Goal: Task Accomplishment & Management: Complete application form

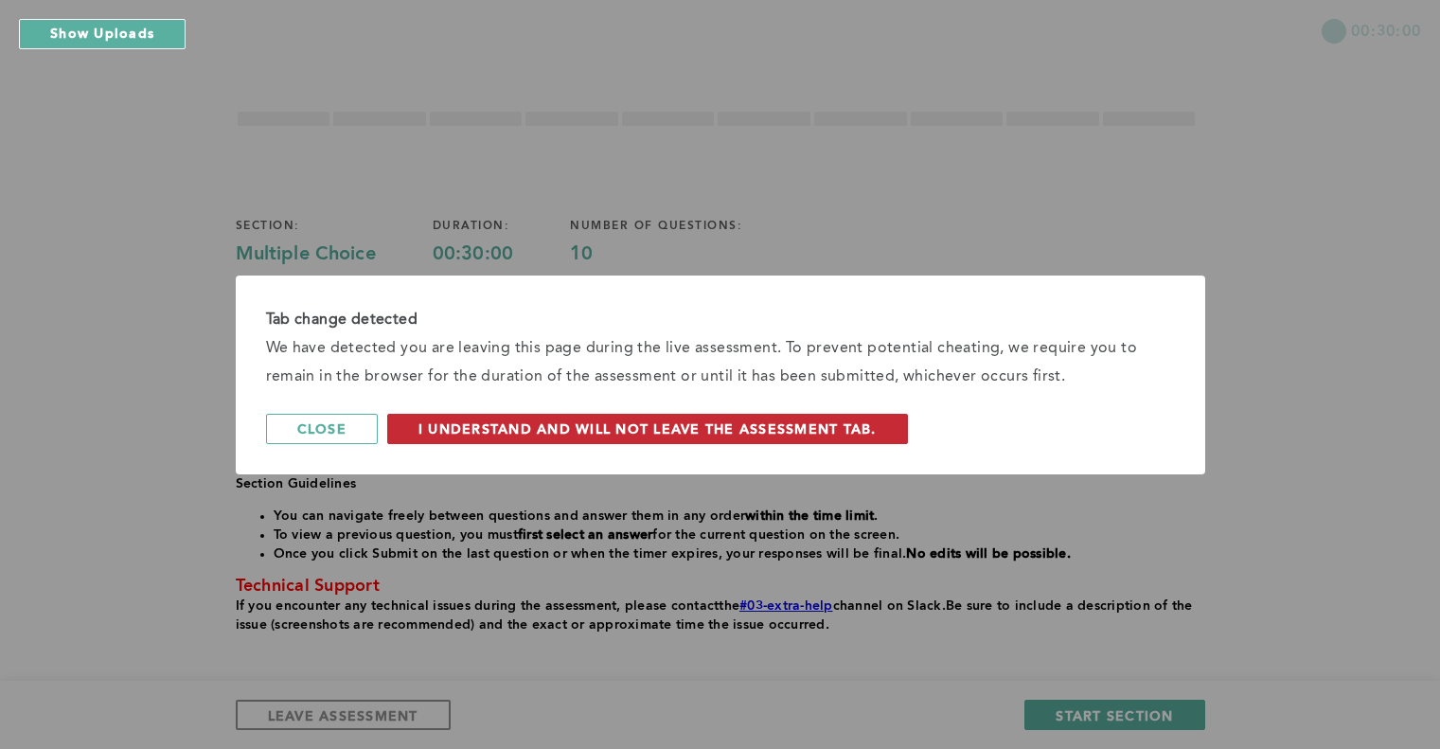
scroll to position [90, 0]
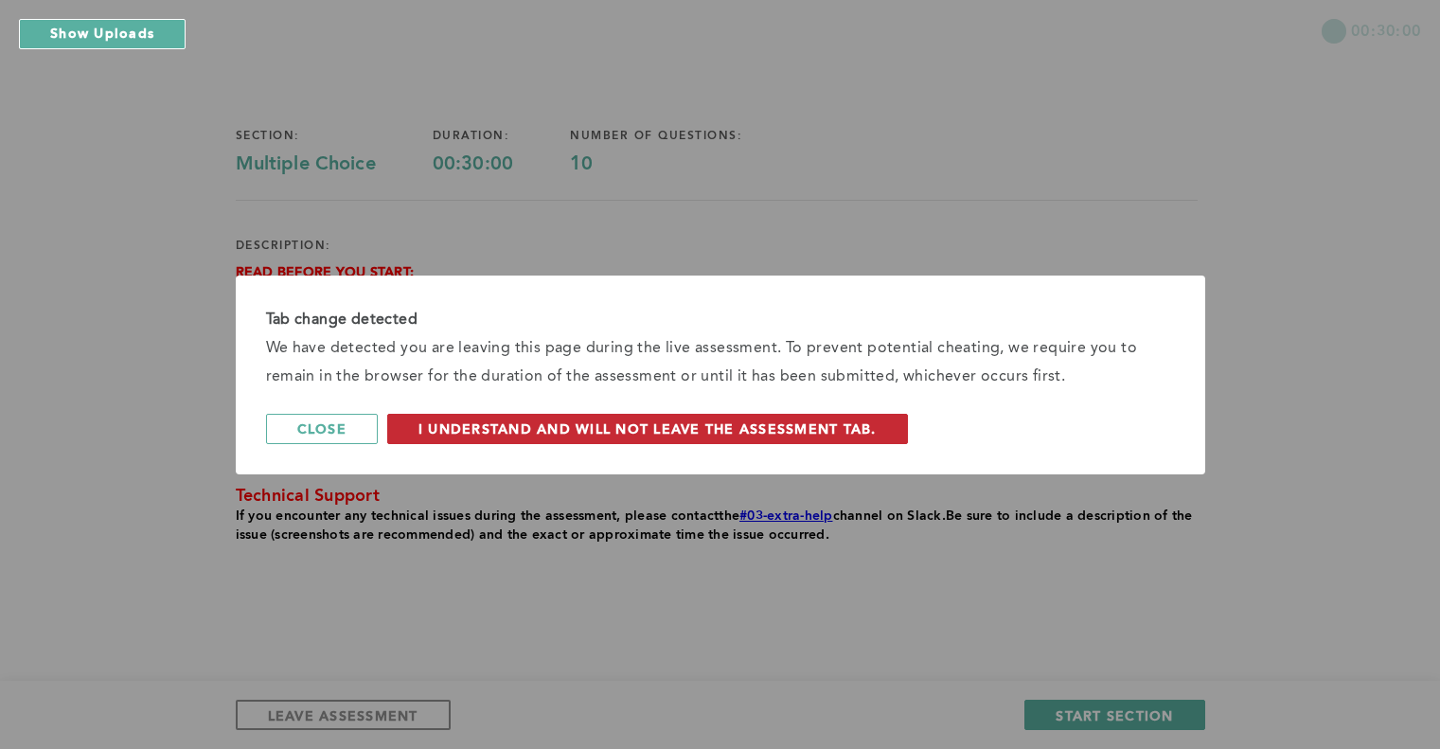
click at [597, 436] on span "I understand and will not leave the assessment tab." at bounding box center [647, 428] width 458 height 18
click at [644, 422] on span "I understand and will not leave the assessment tab." at bounding box center [647, 428] width 458 height 18
click at [714, 430] on span "I understand and will not leave the assessment tab." at bounding box center [647, 428] width 458 height 18
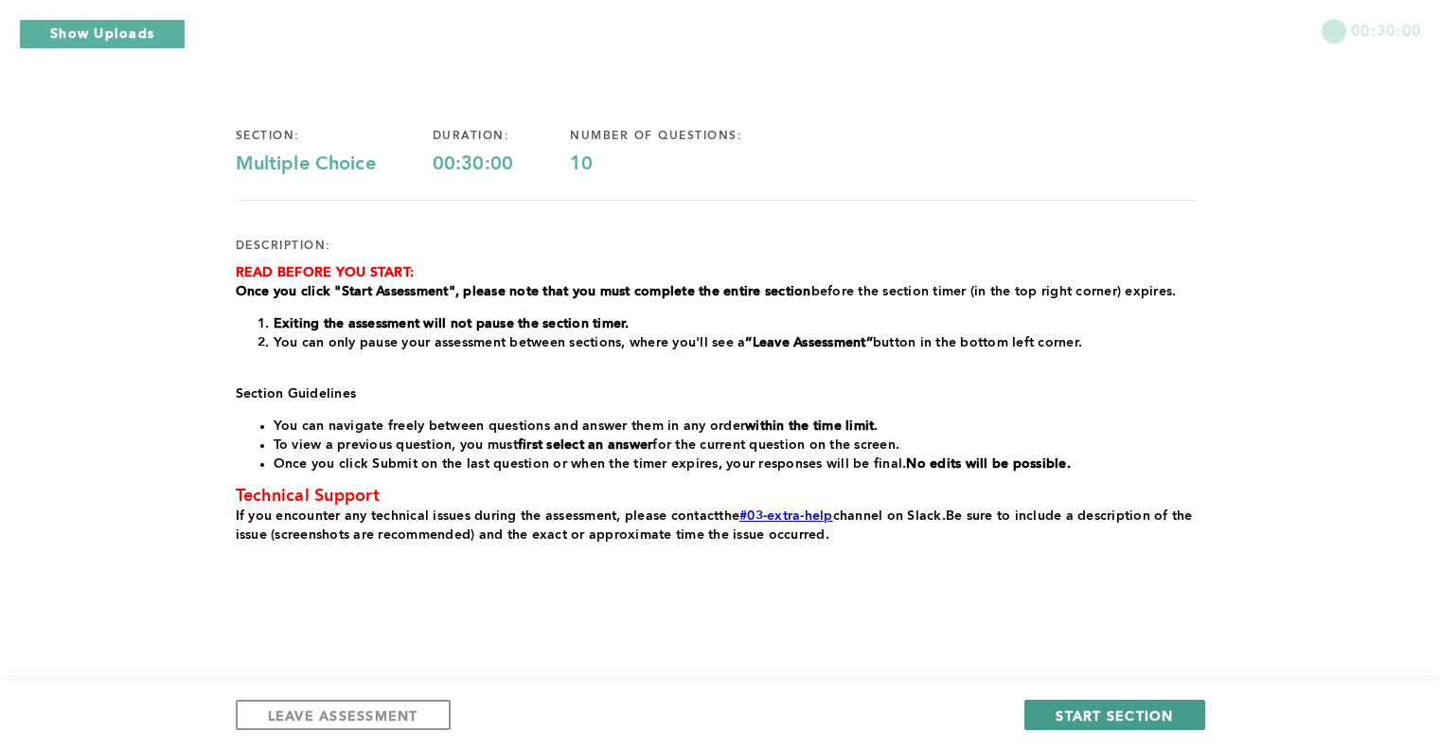
click at [1080, 710] on span "START SECTION" at bounding box center [1113, 715] width 117 height 18
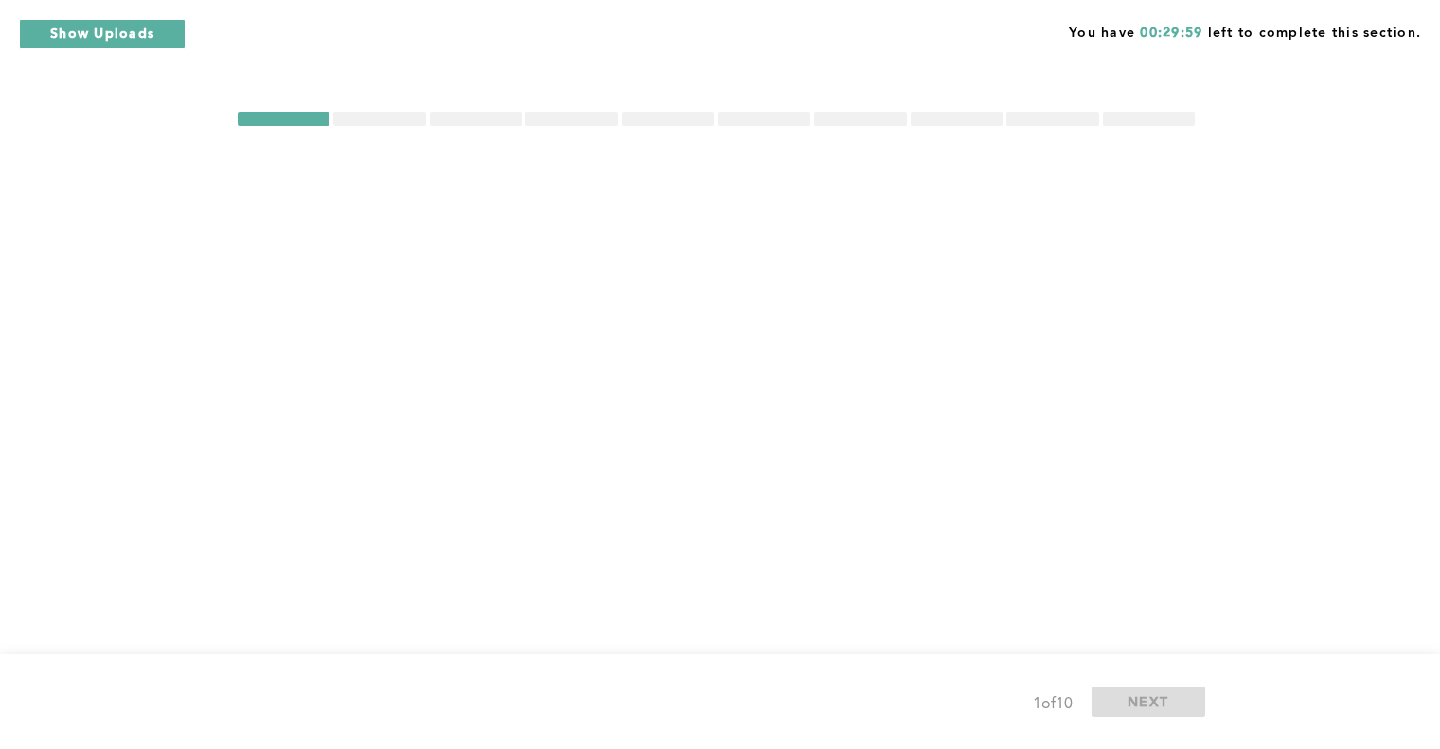
scroll to position [0, 0]
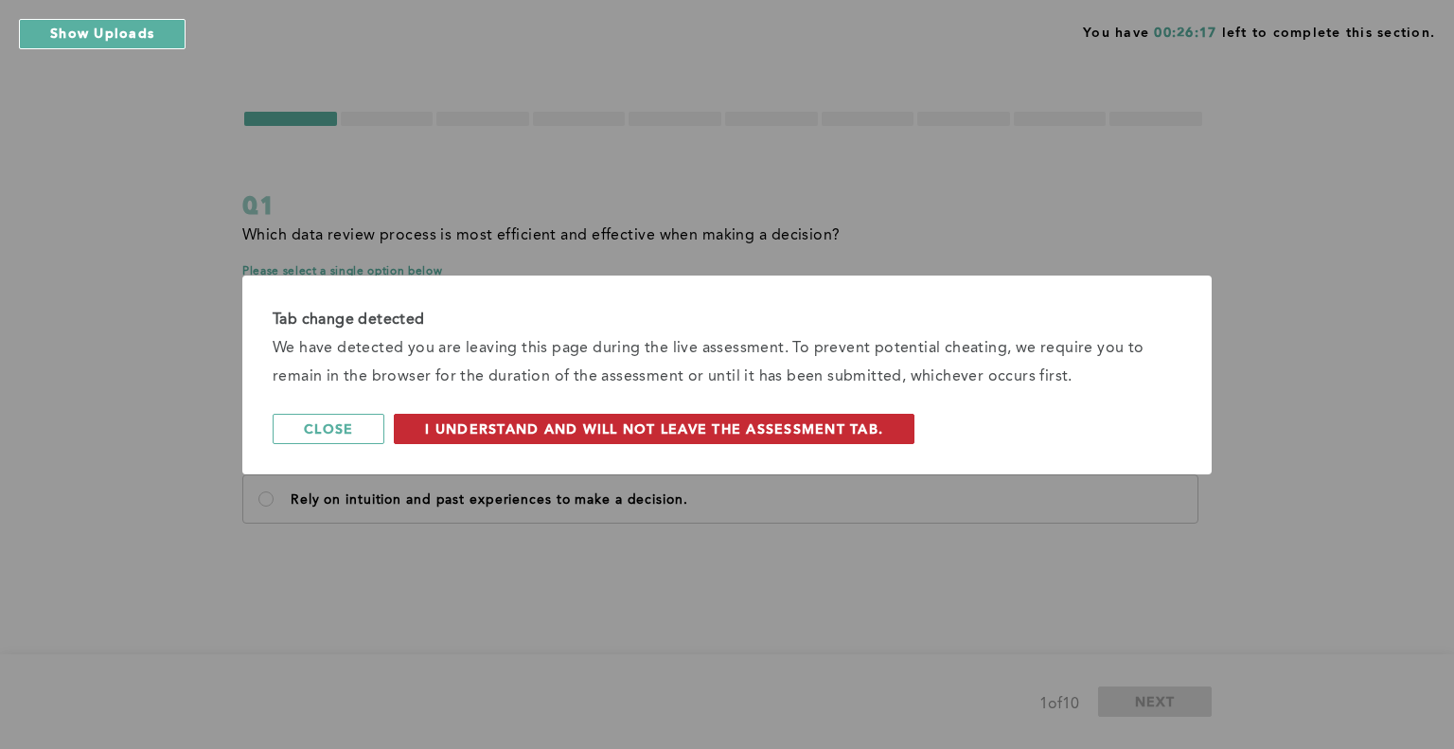
click at [675, 433] on span "I understand and will not leave the assessment tab." at bounding box center [654, 428] width 458 height 18
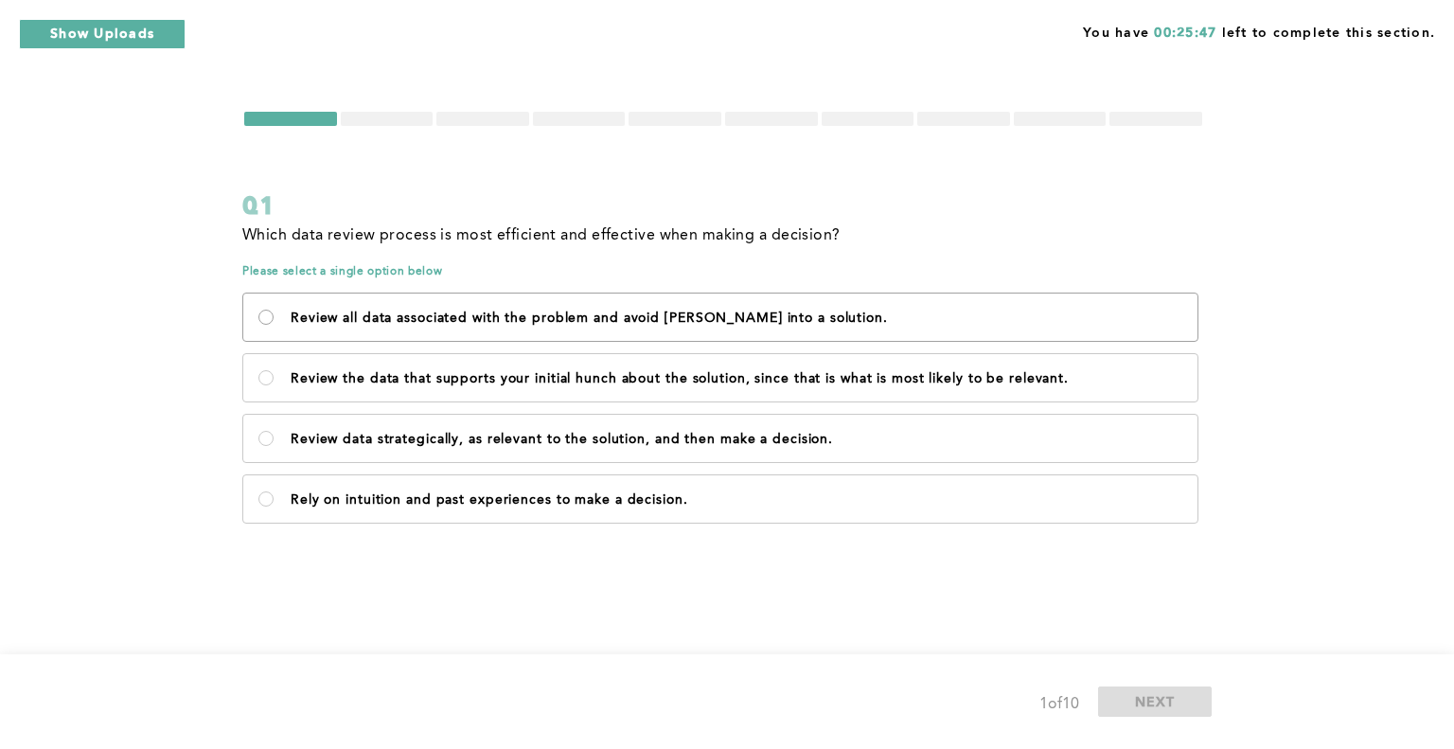
click at [270, 317] on solution\ "Review all data associated with the problem and avoid rushing into a solution." at bounding box center [265, 316] width 15 height 15
radio solution\ "true"
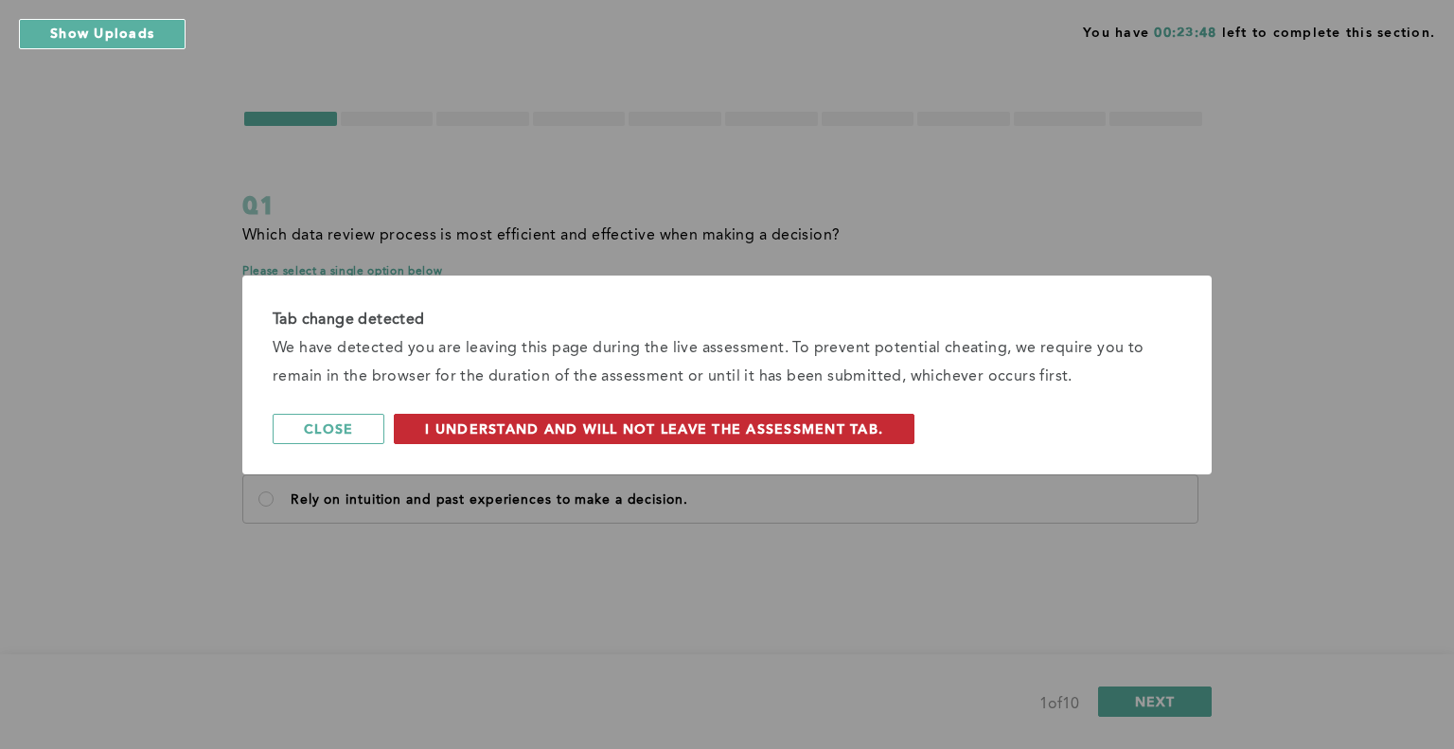
click at [680, 433] on span "I understand and will not leave the assessment tab." at bounding box center [654, 428] width 458 height 18
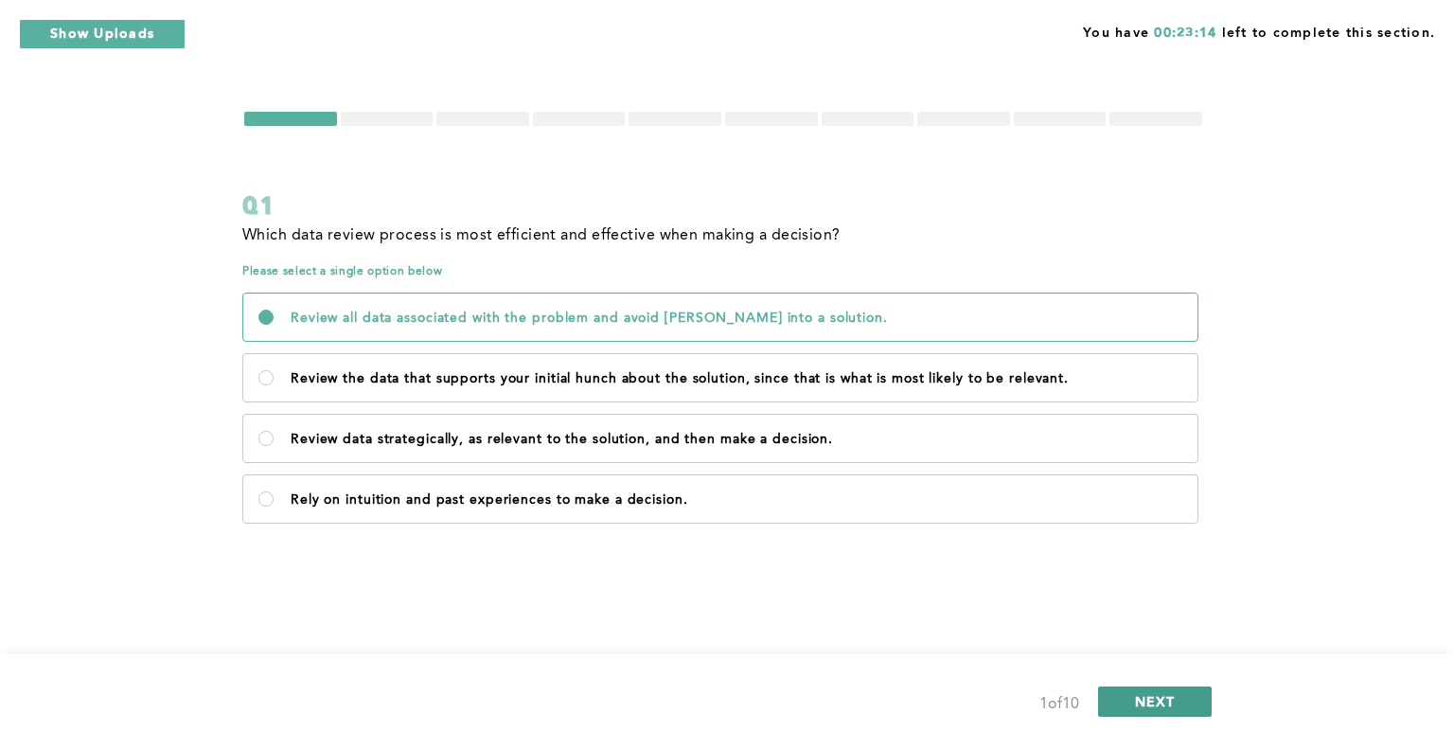
click at [1131, 702] on button "NEXT" at bounding box center [1155, 701] width 114 height 30
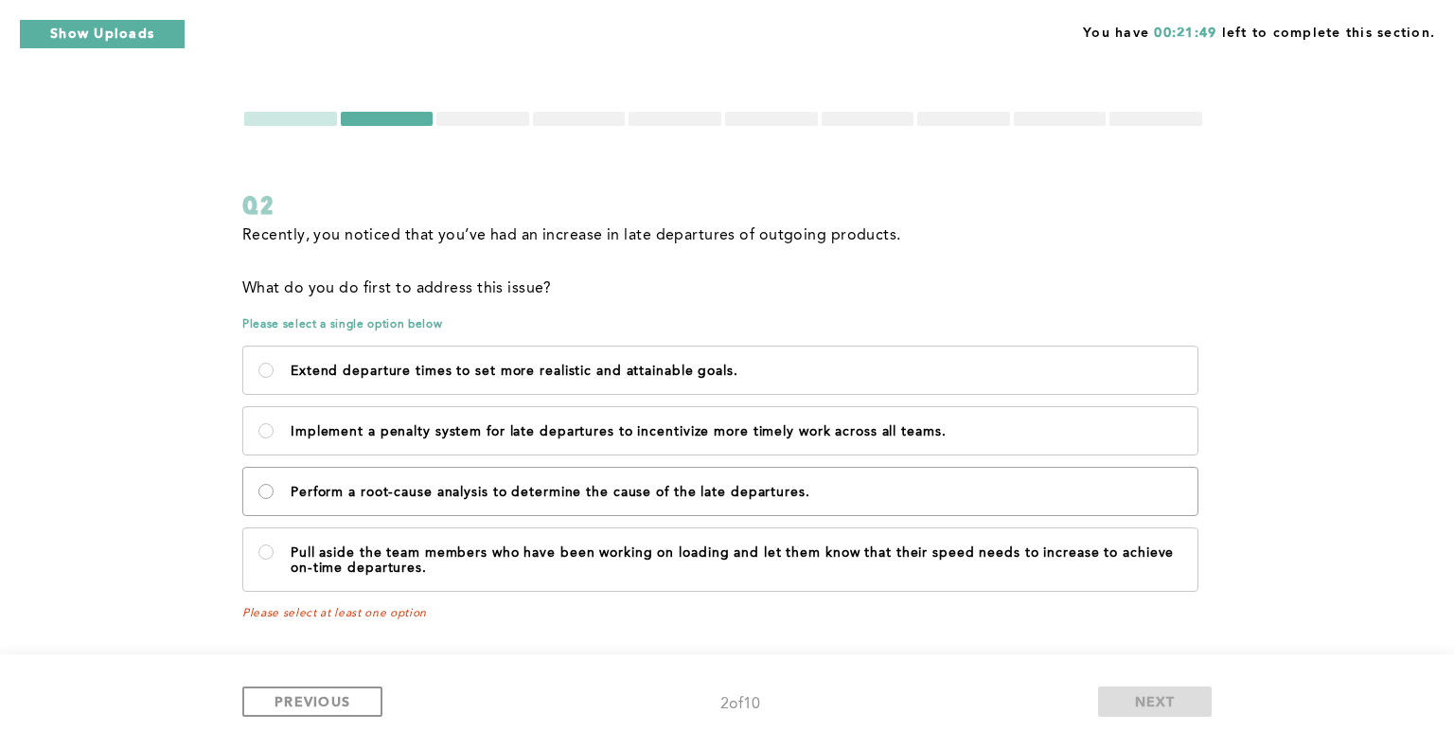
click at [267, 492] on departures\ "Perform a root-cause analysis to determine the cause of the late departures." at bounding box center [265, 491] width 15 height 15
radio departures\ "true"
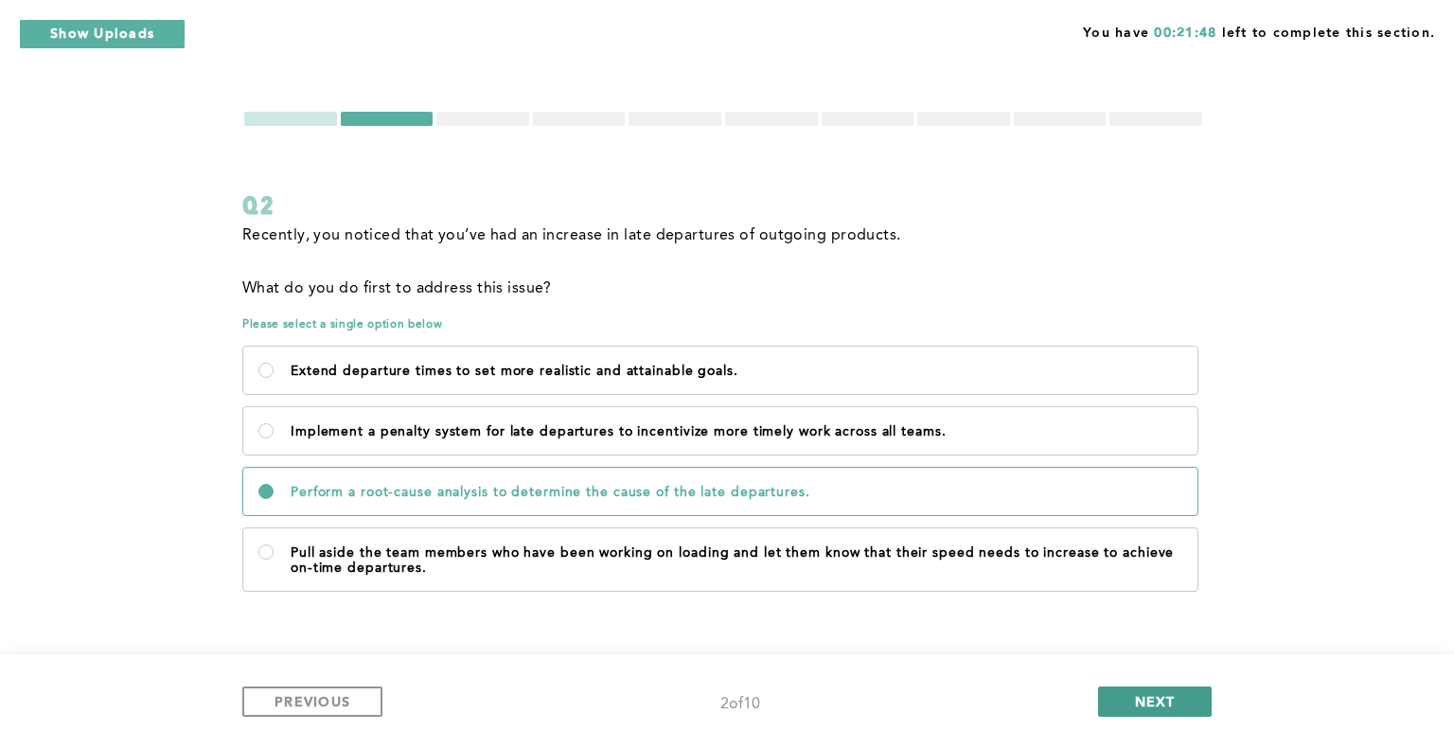
click at [1136, 691] on button "NEXT" at bounding box center [1155, 701] width 114 height 30
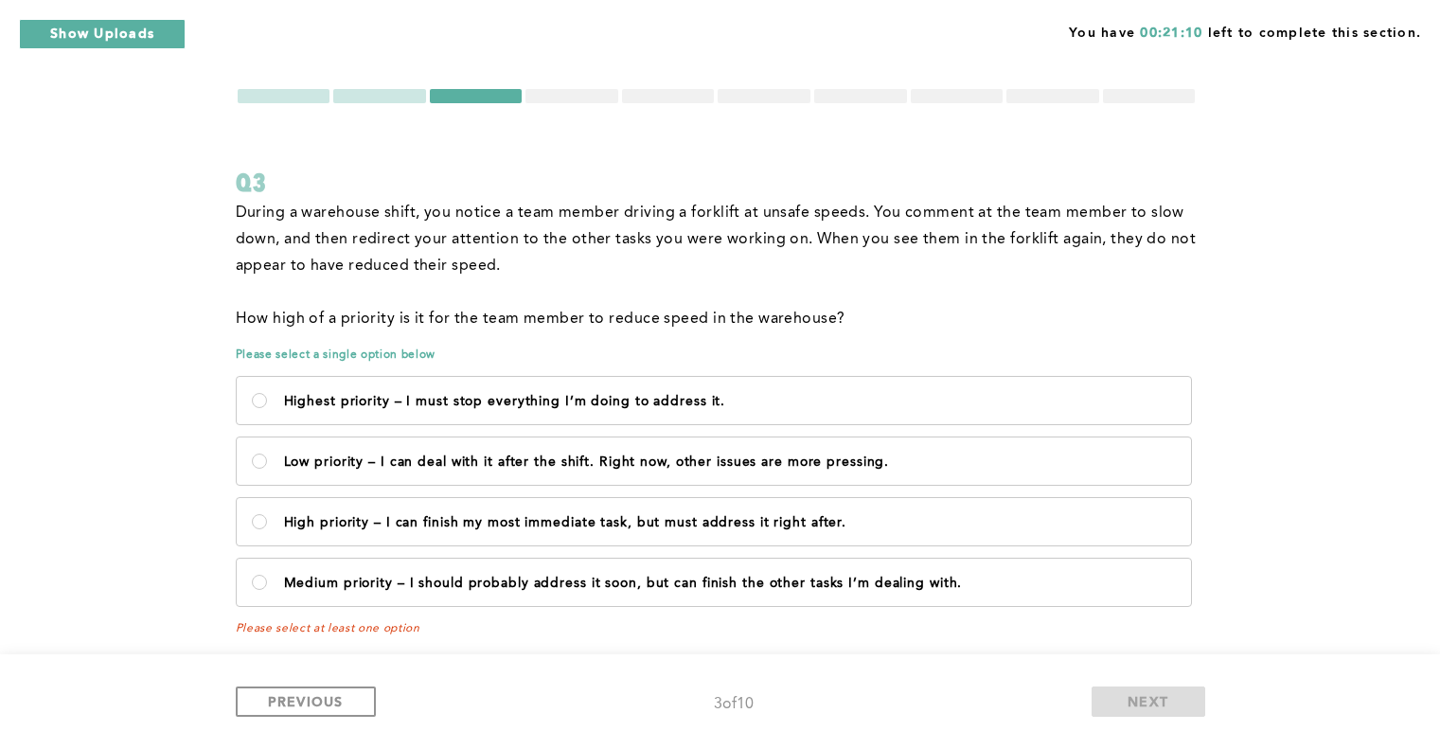
scroll to position [33, 0]
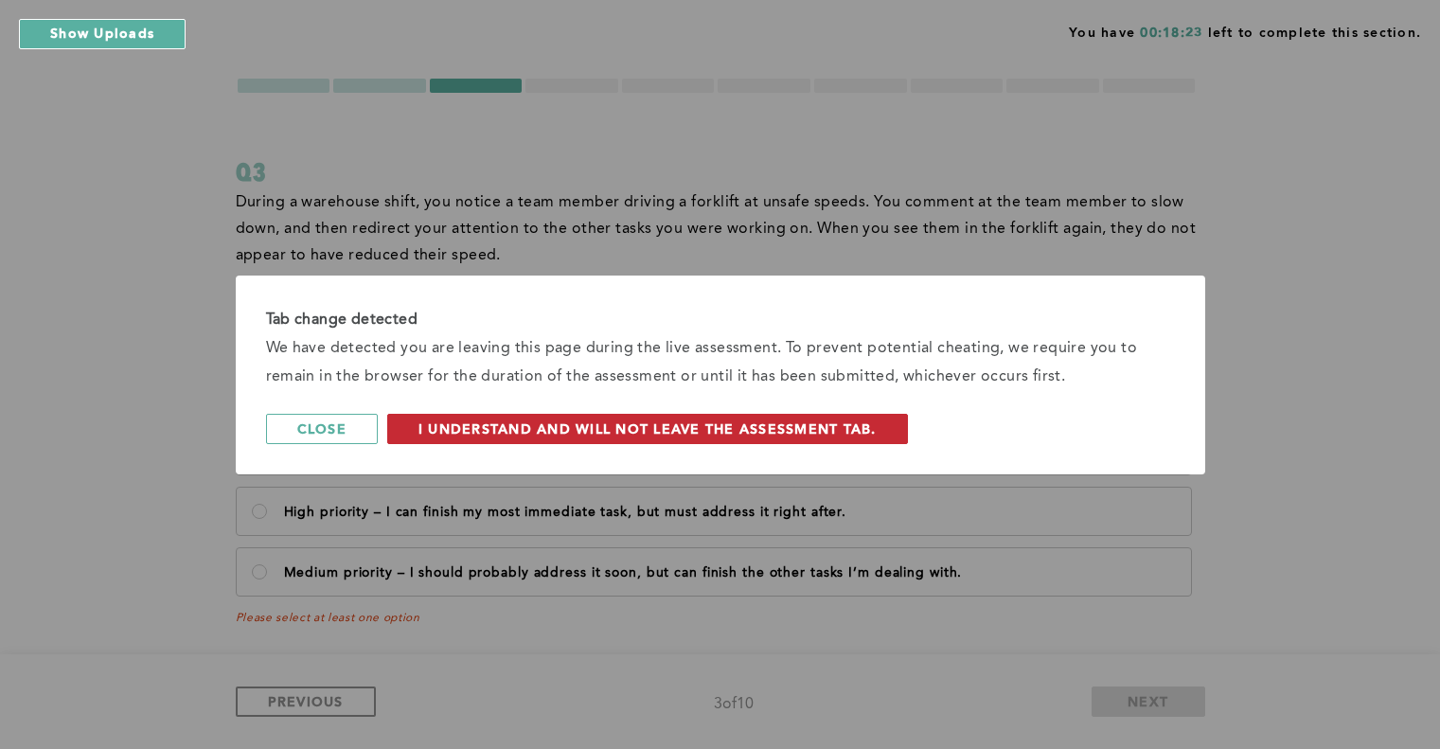
click at [581, 430] on span "I understand and will not leave the assessment tab." at bounding box center [647, 428] width 458 height 18
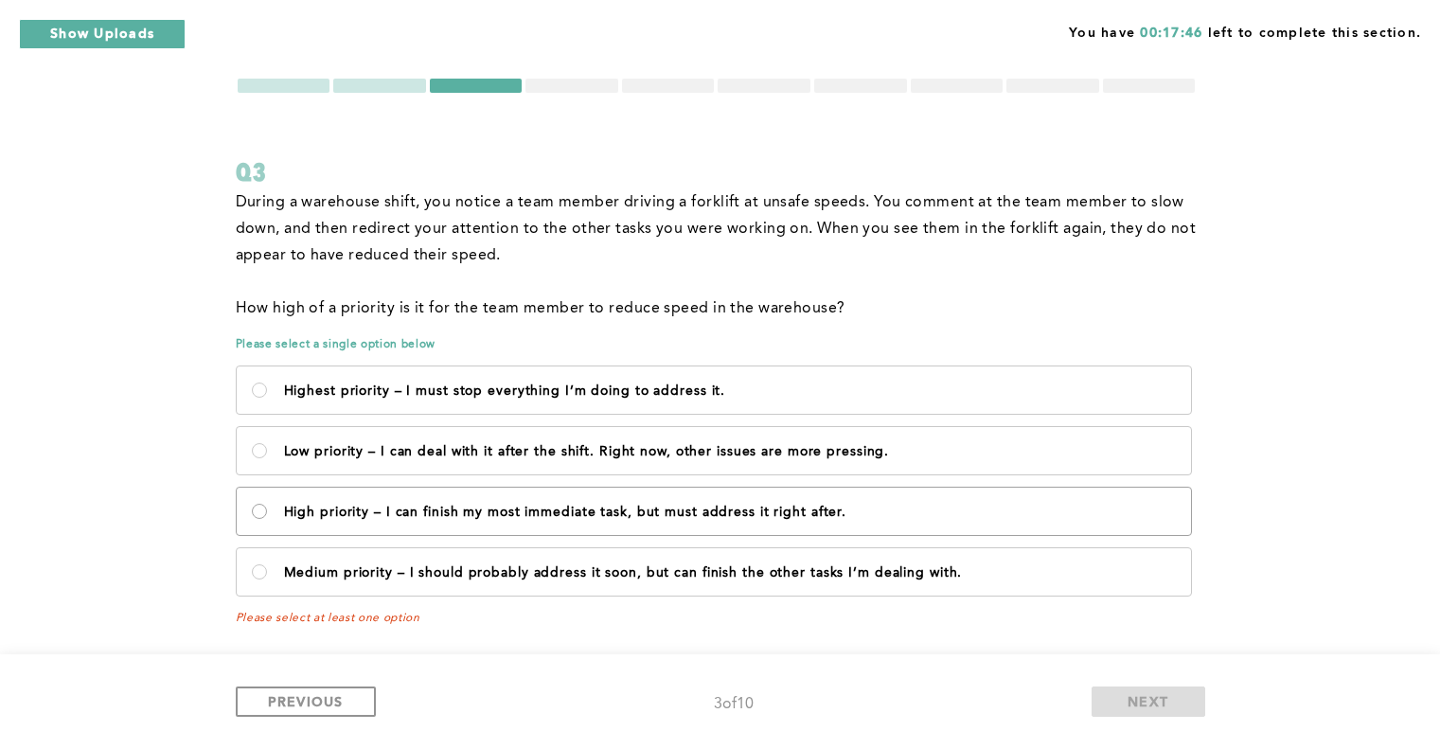
click at [252, 513] on after\ "High priority – I can finish my most immediate task, but must address it right …" at bounding box center [259, 511] width 15 height 15
radio after\ "true"
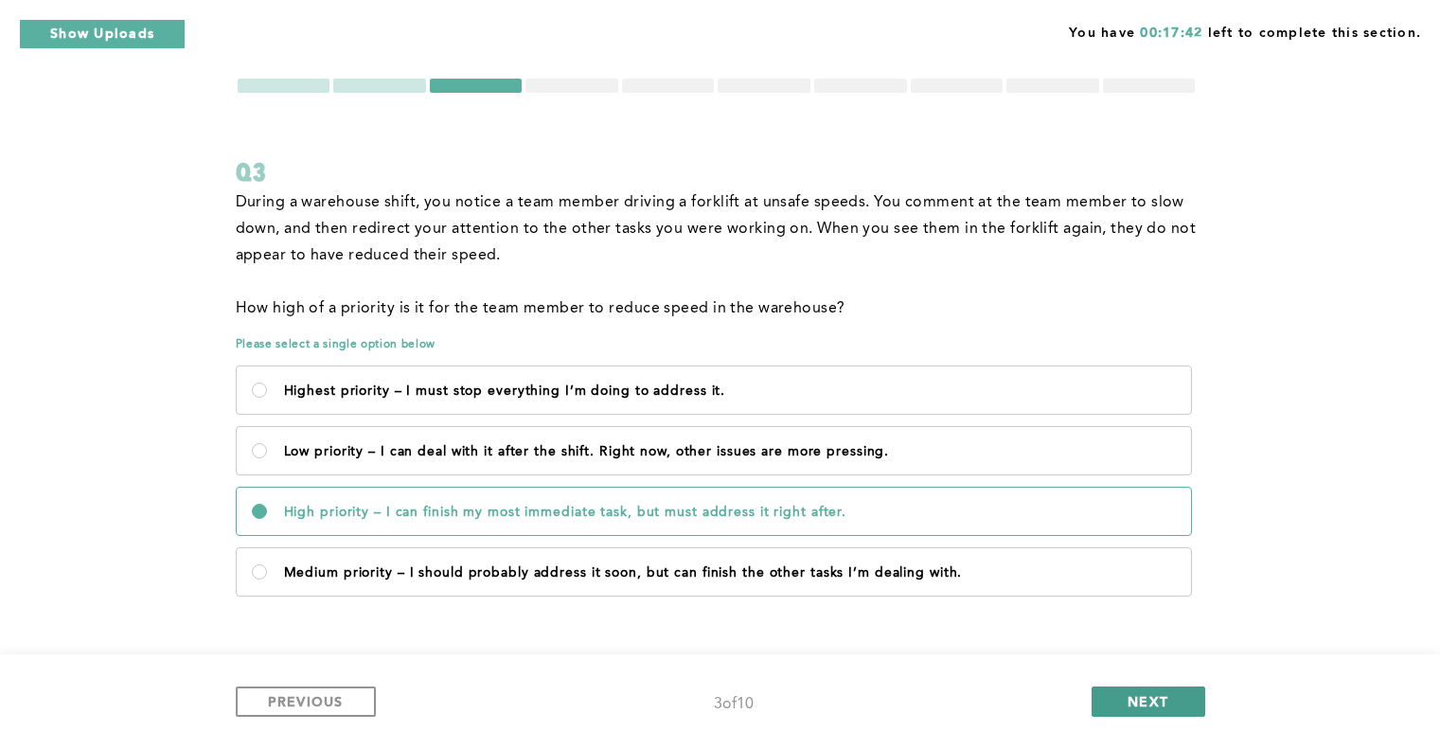
click at [1157, 698] on span "NEXT" at bounding box center [1147, 701] width 41 height 18
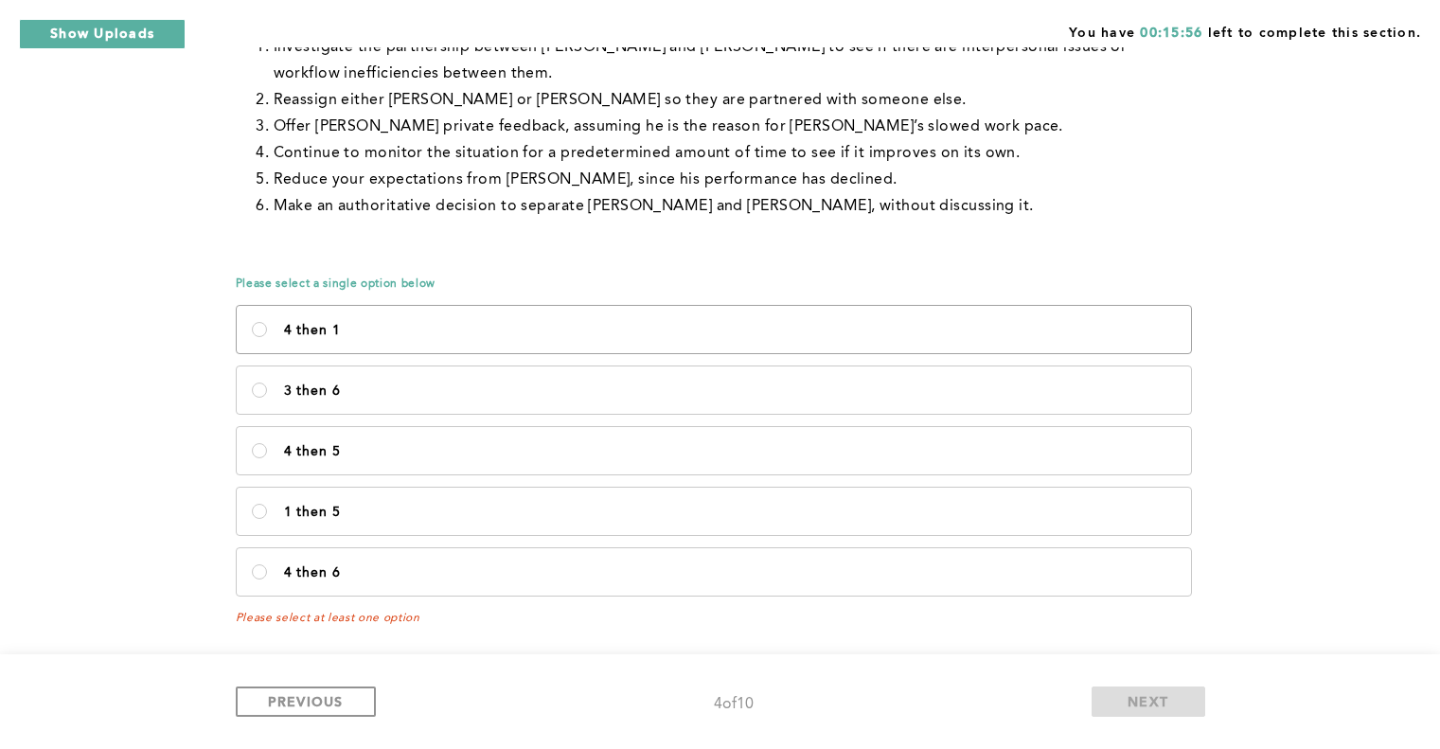
scroll to position [94, 0]
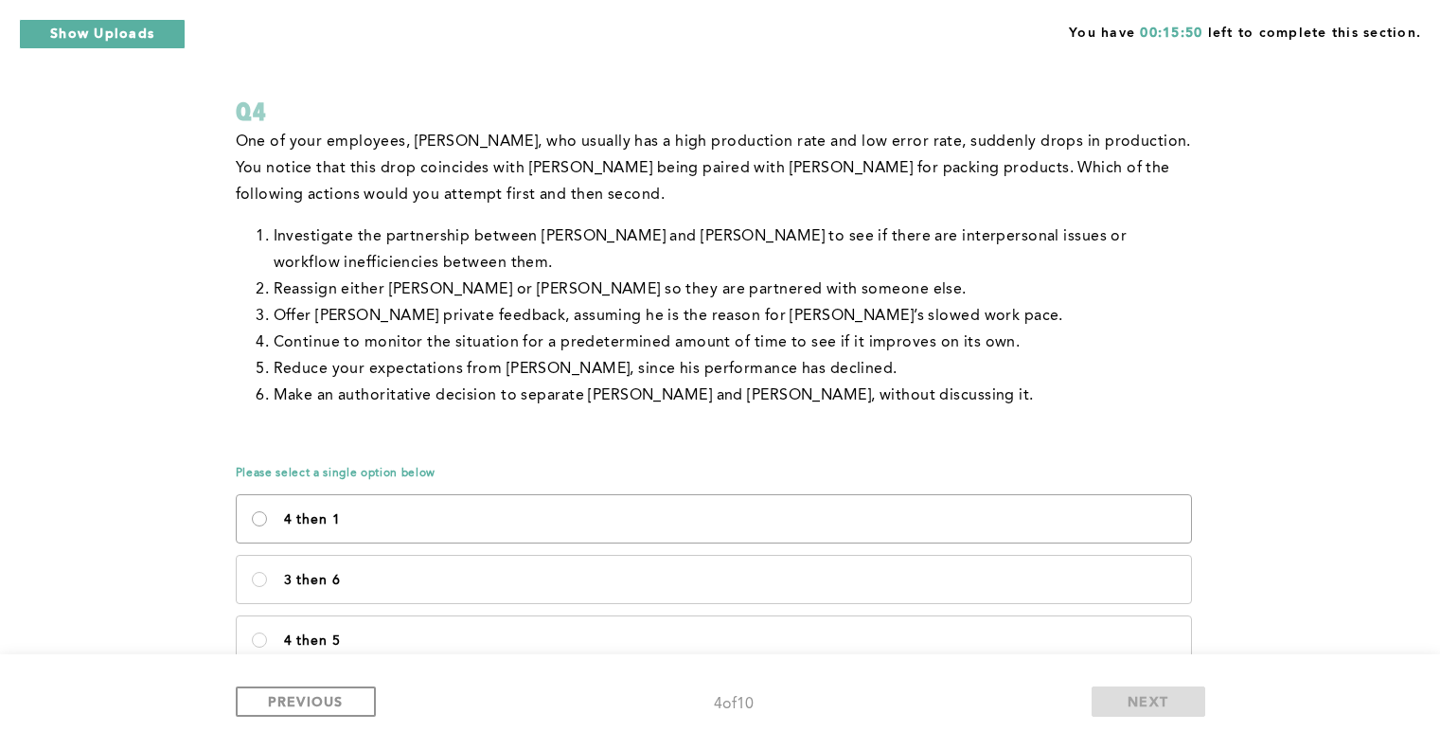
click at [262, 520] on 1\<\/p\> "4 then 1" at bounding box center [259, 518] width 15 height 15
radio 1\<\/p\> "true"
click at [1136, 698] on span "NEXT" at bounding box center [1147, 701] width 41 height 18
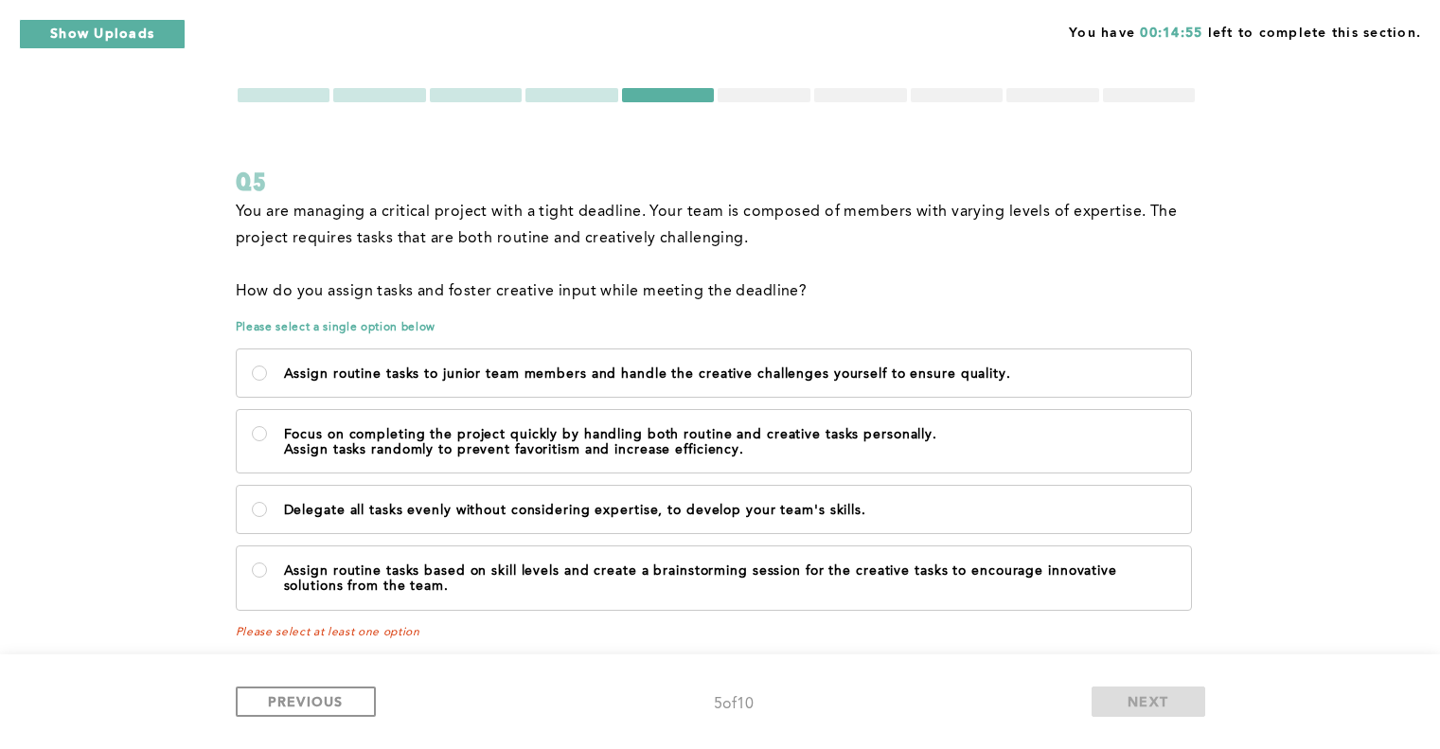
scroll to position [37, 0]
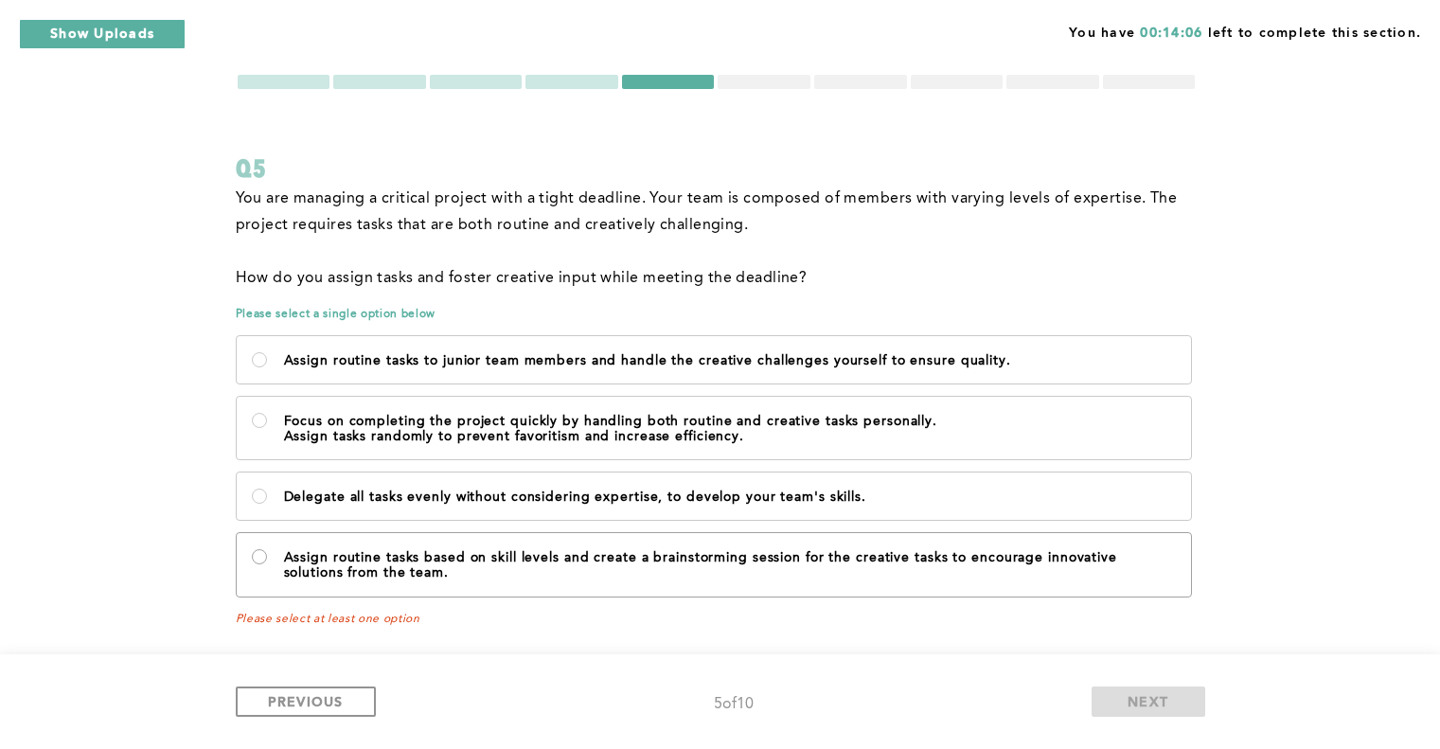
click at [259, 552] on team\ "Assign routine tasks based on skill levels and create a brainstorming session f…" at bounding box center [259, 556] width 15 height 15
radio team\ "true"
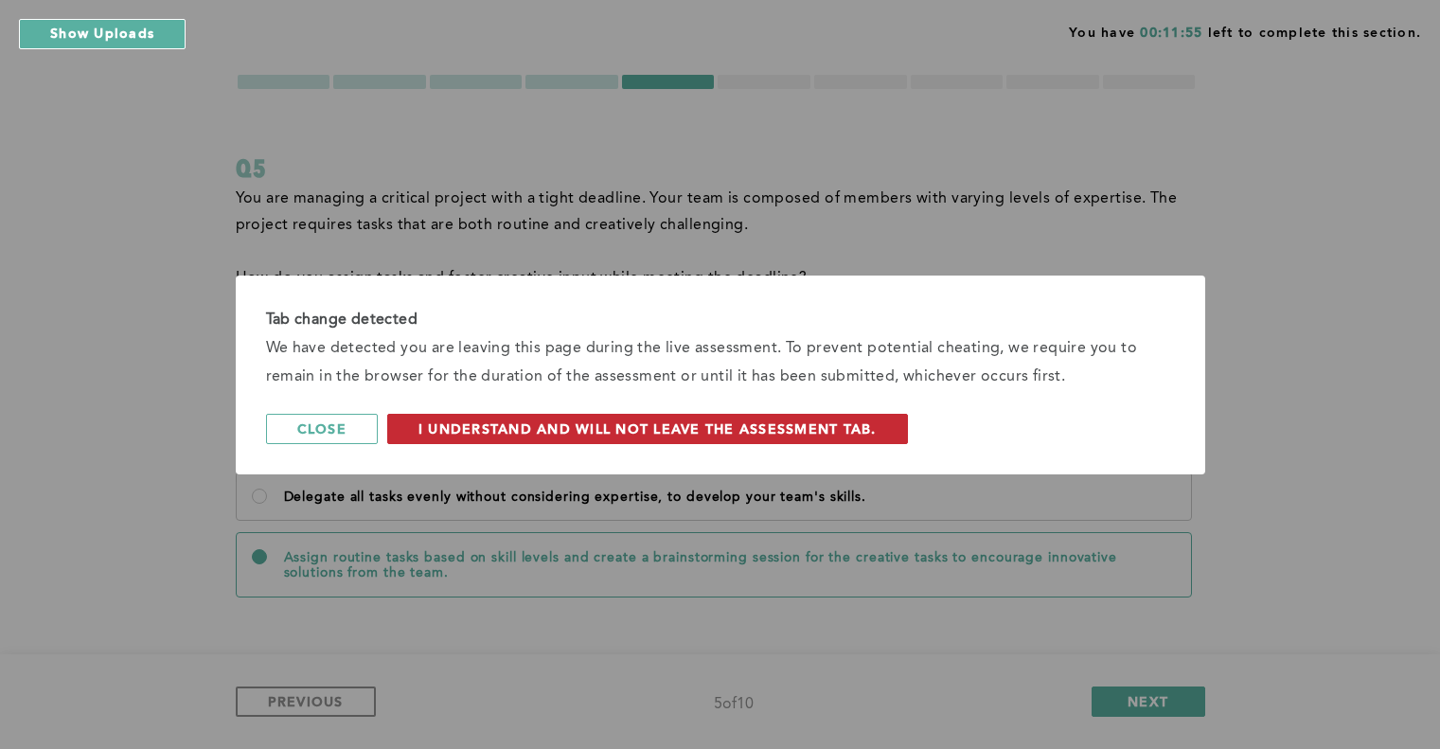
click at [756, 433] on span "I understand and will not leave the assessment tab." at bounding box center [647, 428] width 458 height 18
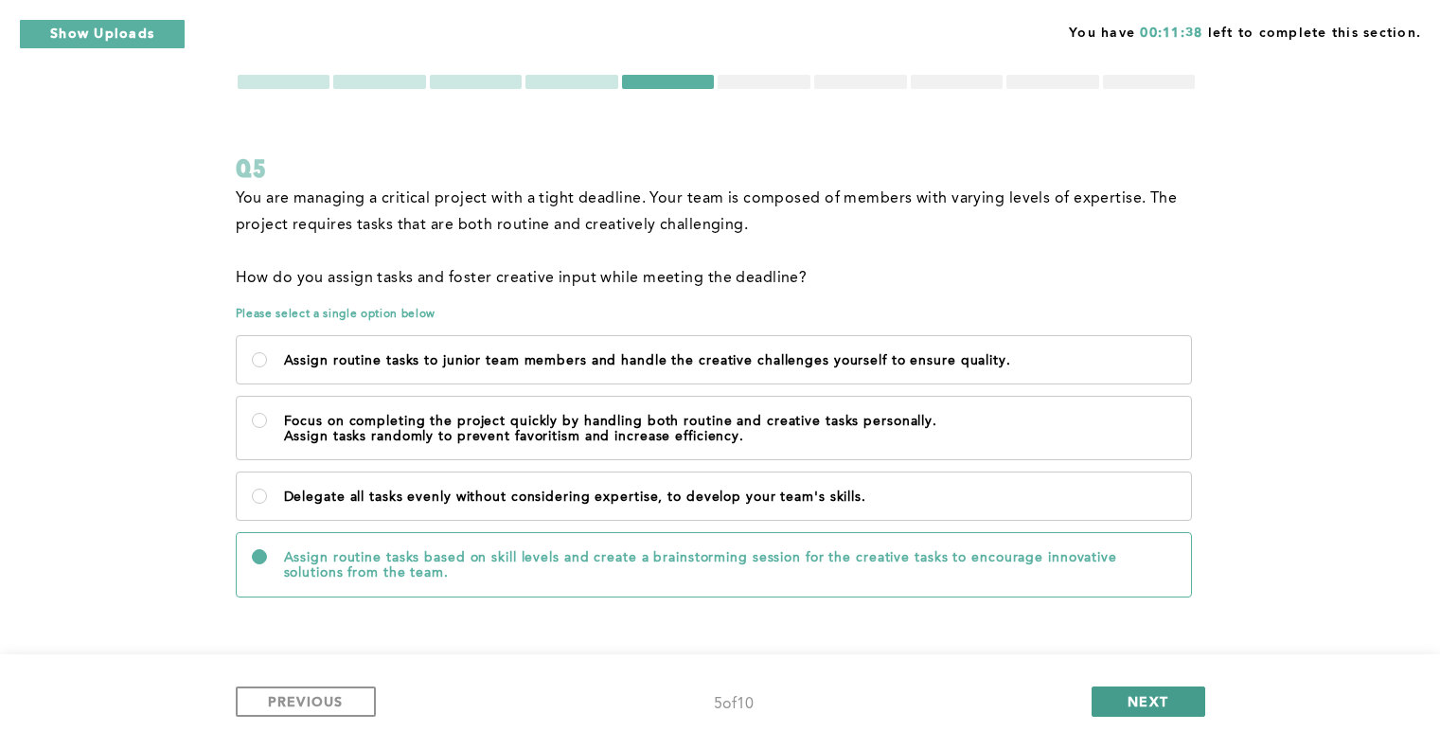
click at [1174, 698] on button "NEXT" at bounding box center [1148, 701] width 114 height 30
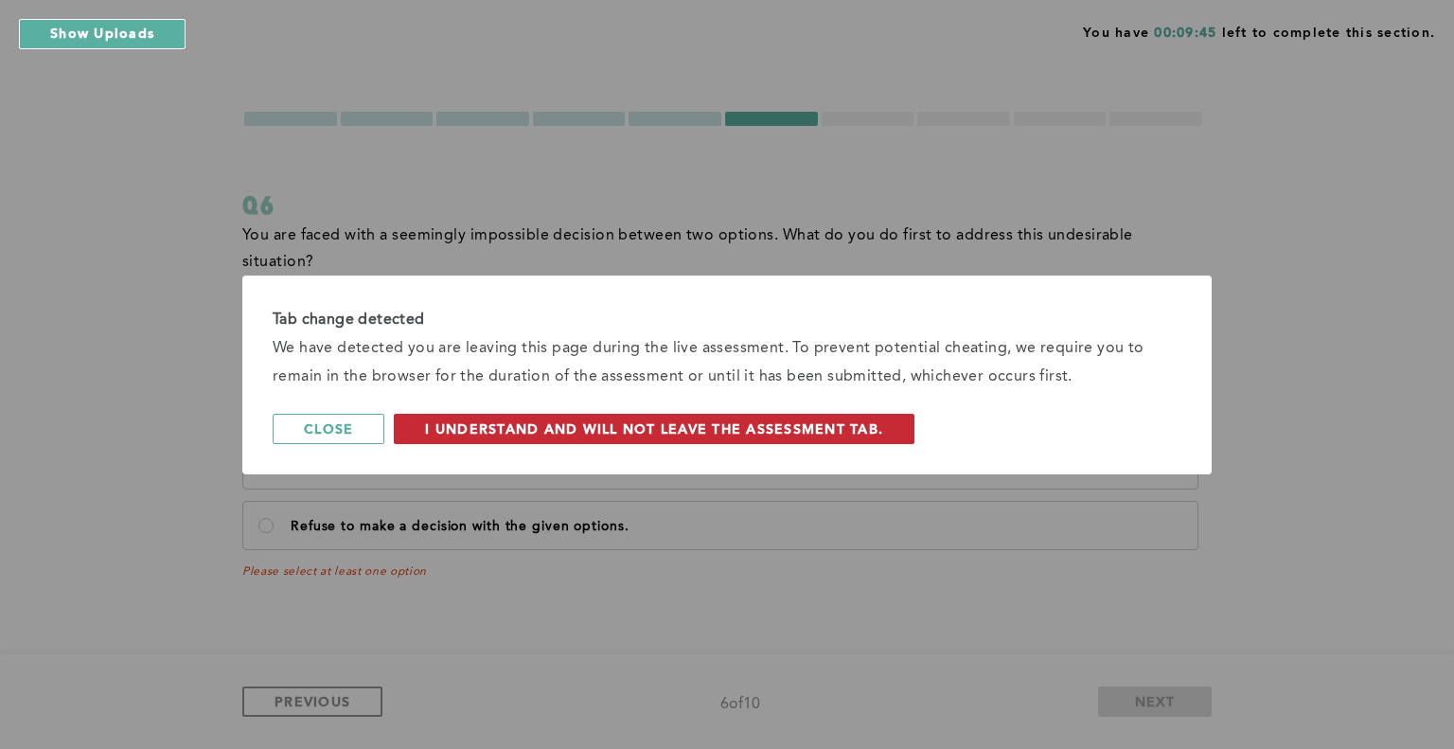
click at [626, 438] on button "I understand and will not leave the assessment tab." at bounding box center [654, 429] width 521 height 30
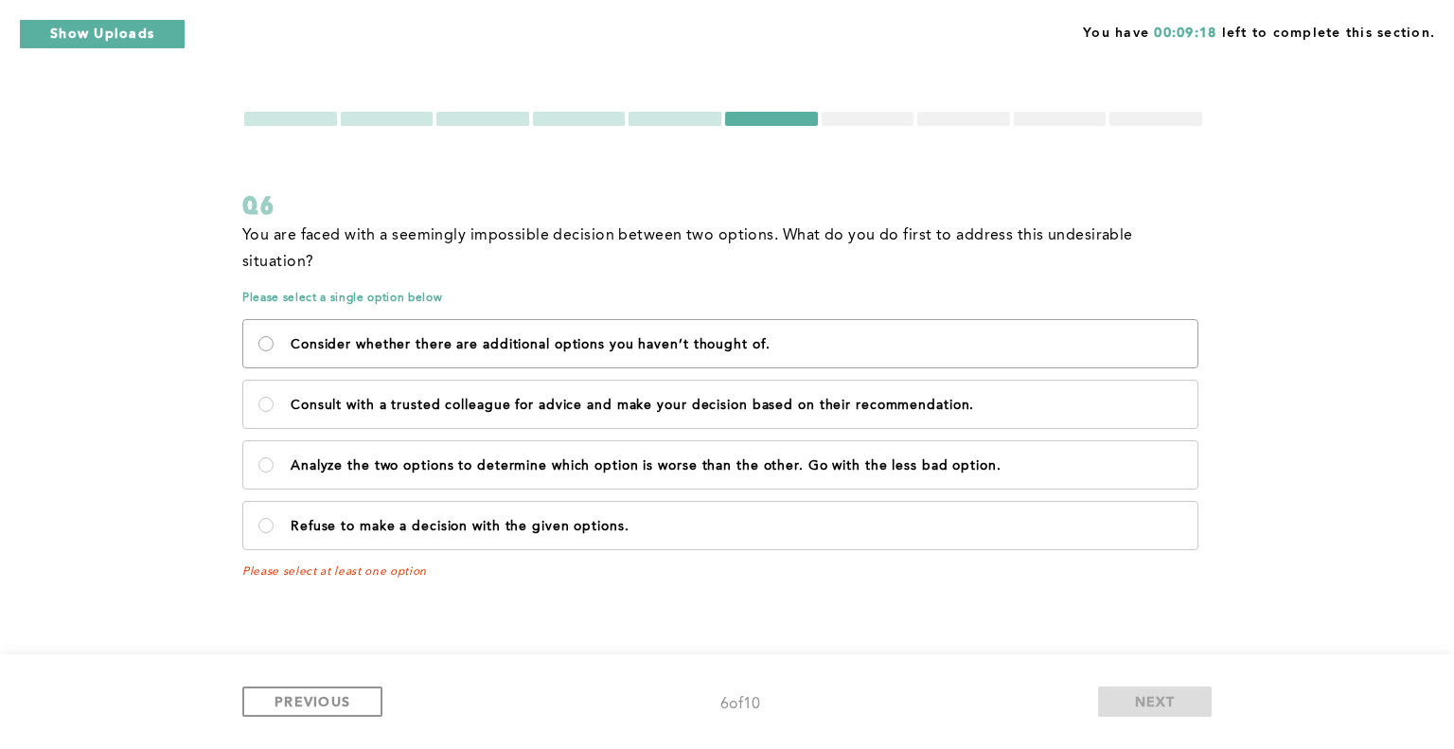
click at [266, 336] on of\ "Consider whether there are additional options you haven’t thought of." at bounding box center [265, 343] width 15 height 15
radio of\ "true"
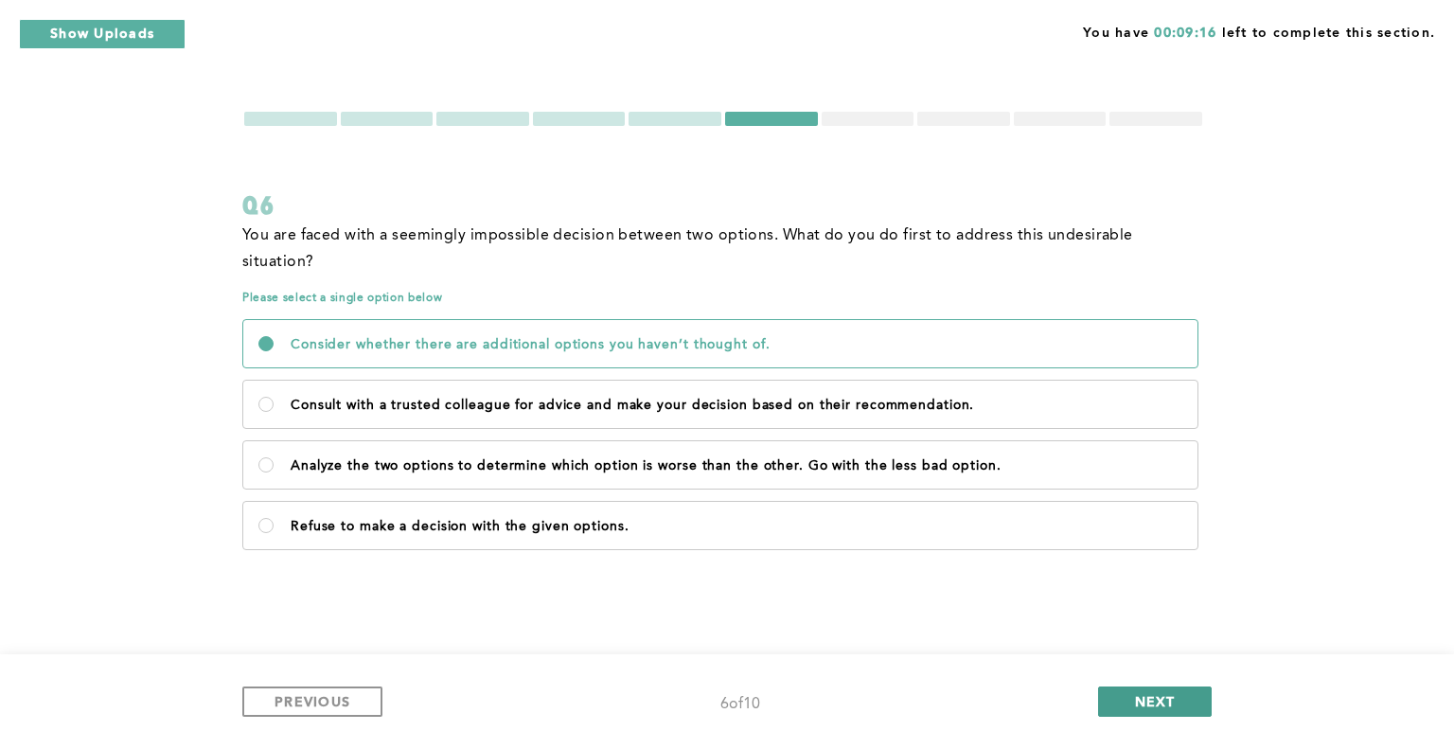
click at [1122, 701] on button "NEXT" at bounding box center [1155, 701] width 114 height 30
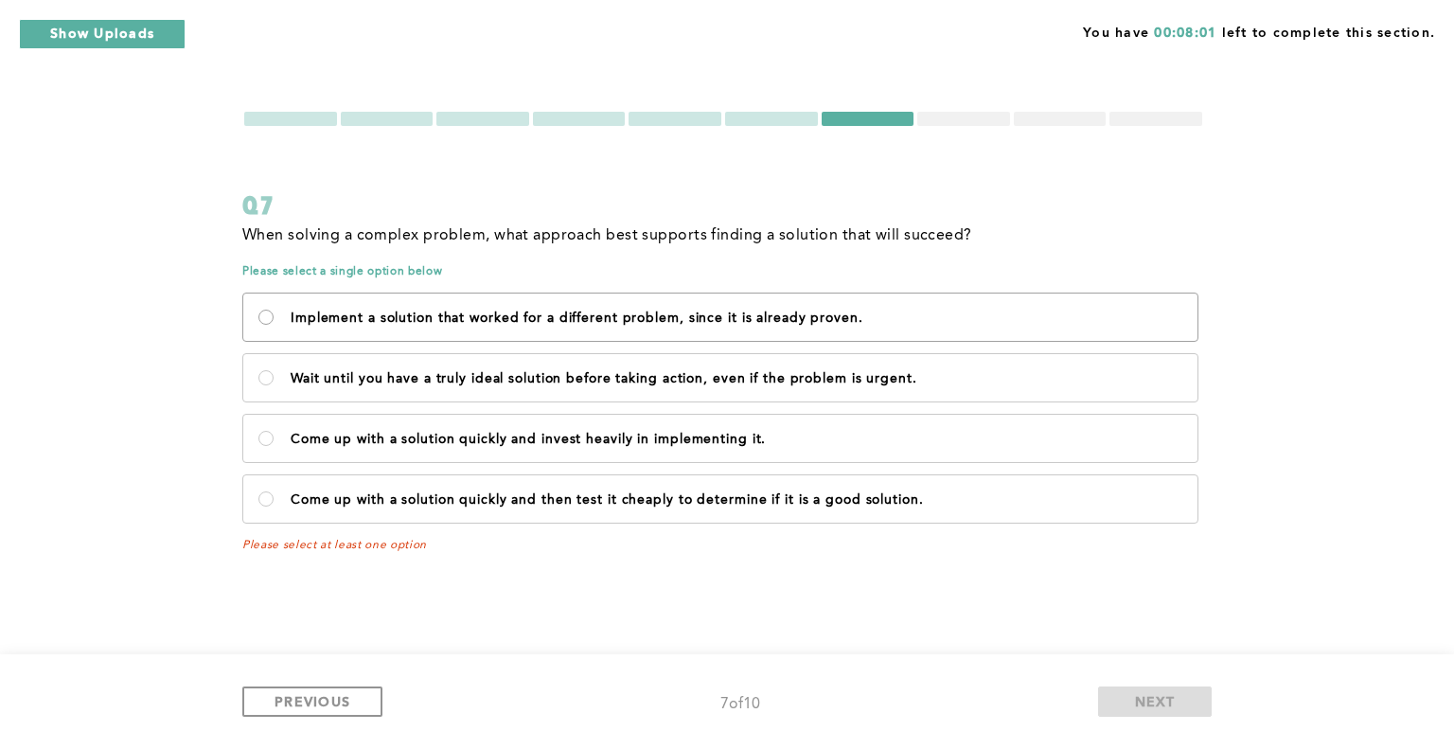
click at [270, 315] on proven\ "Implement a solution that worked for a different problem, since it is already p…" at bounding box center [265, 316] width 15 height 15
radio proven\ "true"
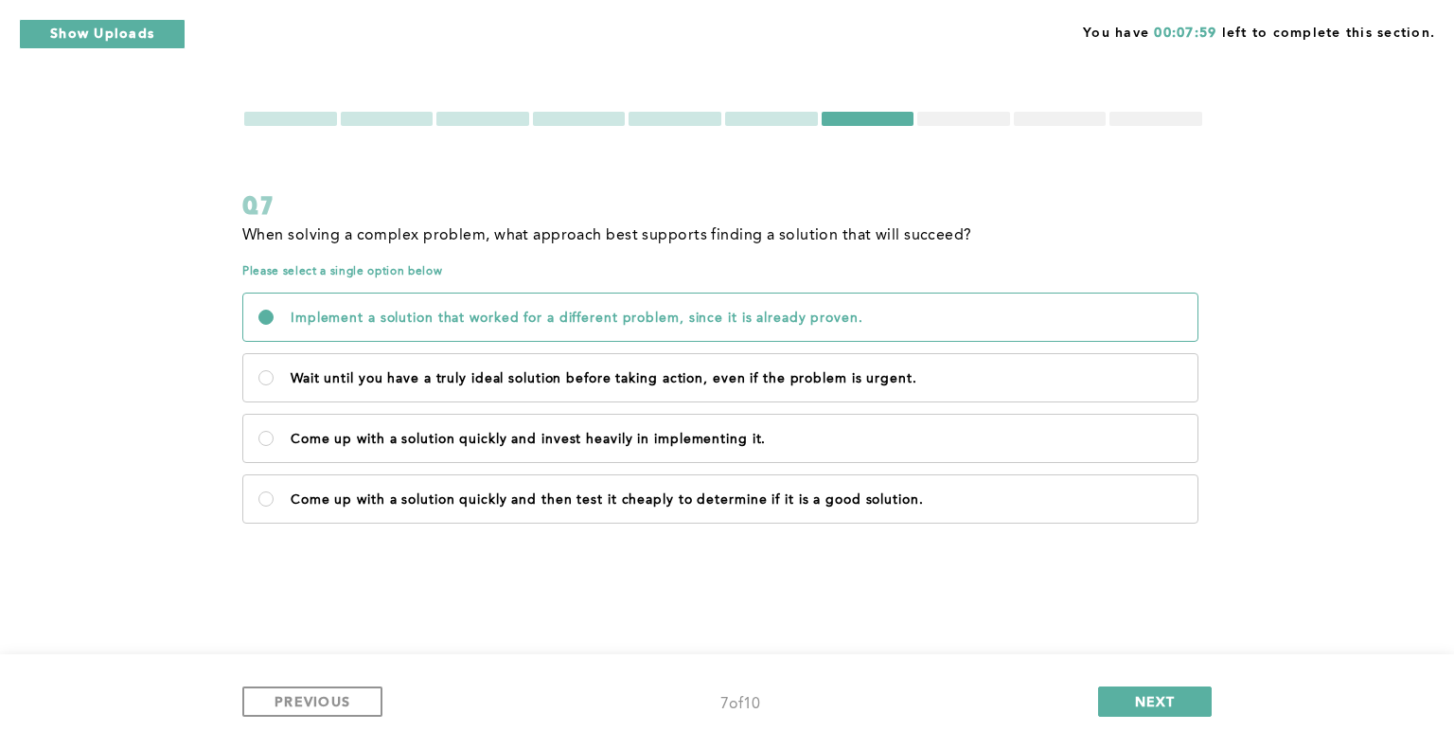
click at [1093, 723] on div "PREVIOUS 7 of 10 NEXT" at bounding box center [727, 701] width 1454 height 95
click at [1131, 704] on button "NEXT" at bounding box center [1155, 701] width 114 height 30
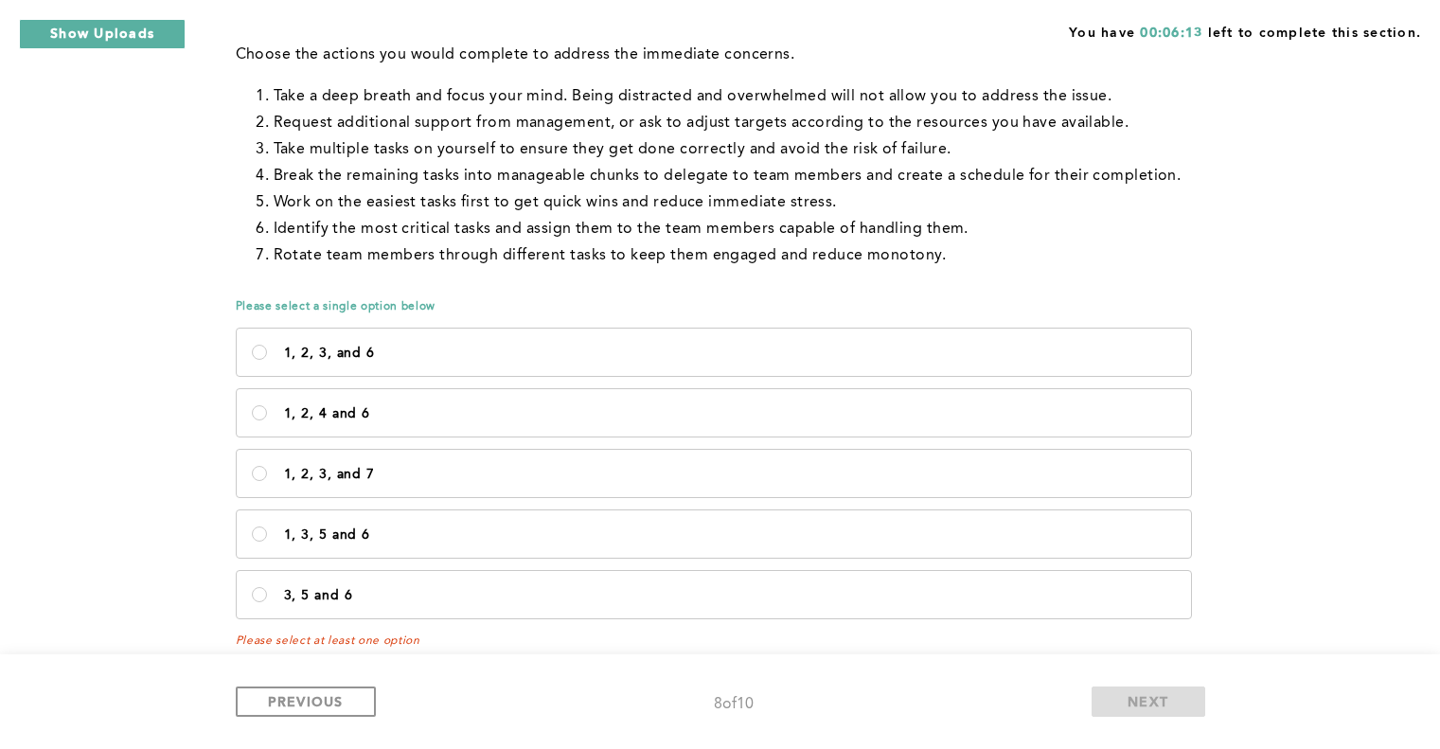
scroll to position [309, 0]
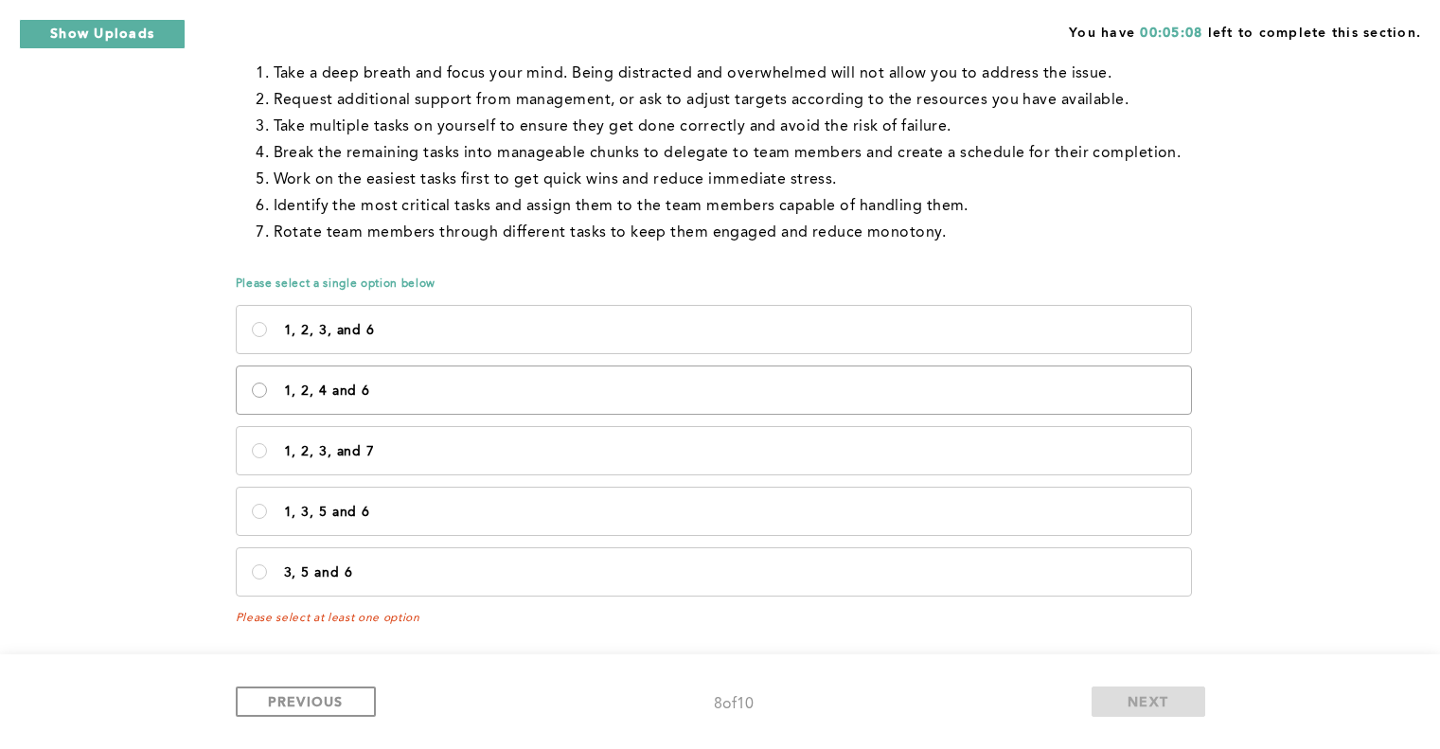
click at [259, 385] on 6\<\/p\> "1, 2, 4 and 6" at bounding box center [259, 389] width 15 height 15
radio 6\<\/p\> "true"
click at [1158, 698] on span "NEXT" at bounding box center [1147, 701] width 41 height 18
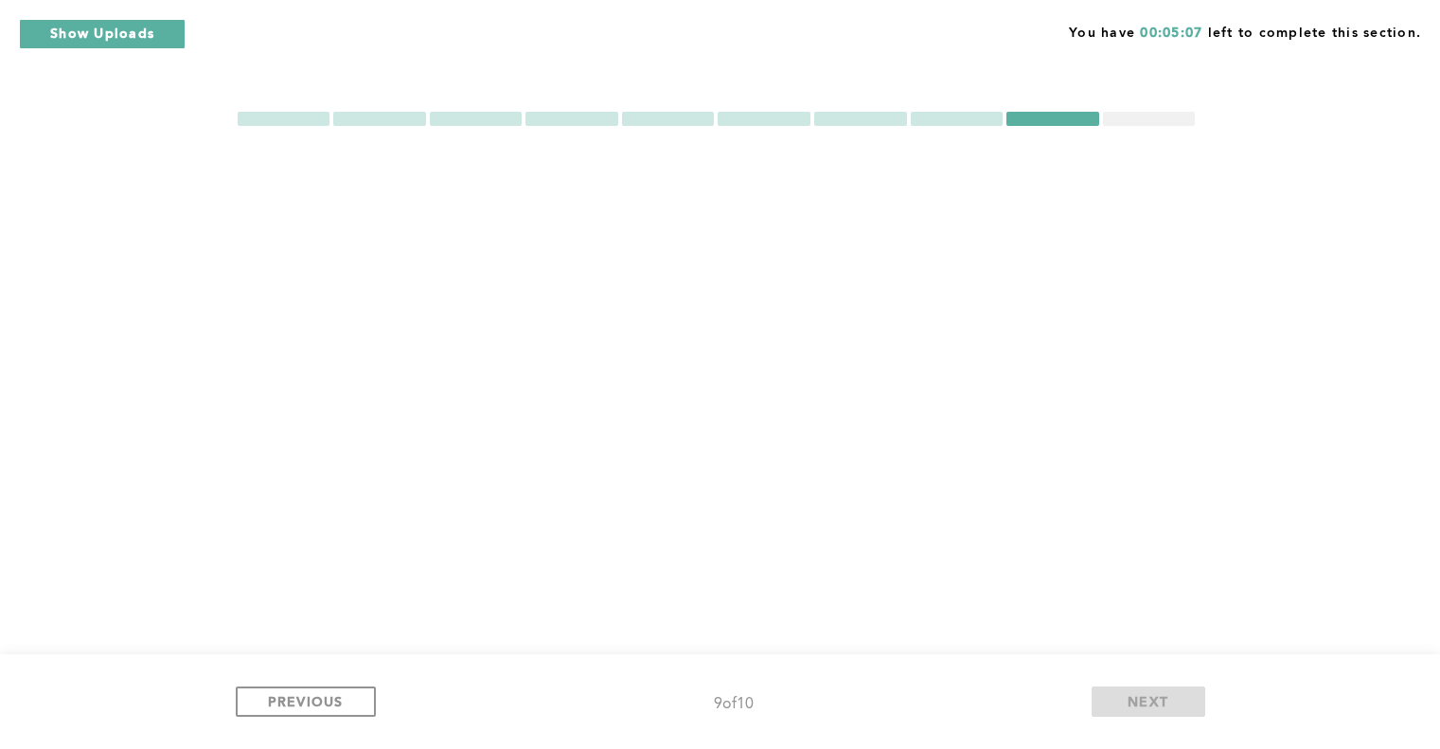
scroll to position [0, 0]
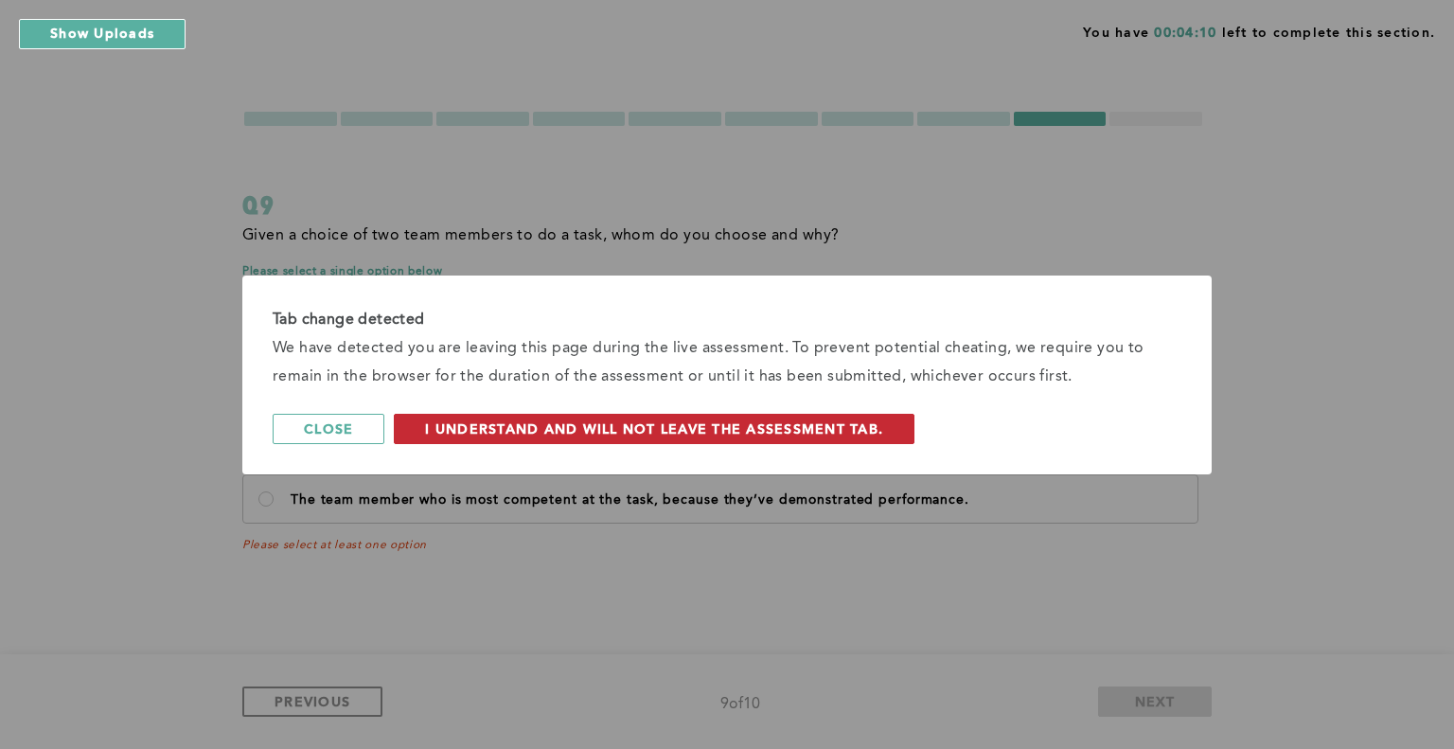
click at [791, 419] on span "I understand and will not leave the assessment tab." at bounding box center [654, 428] width 458 height 18
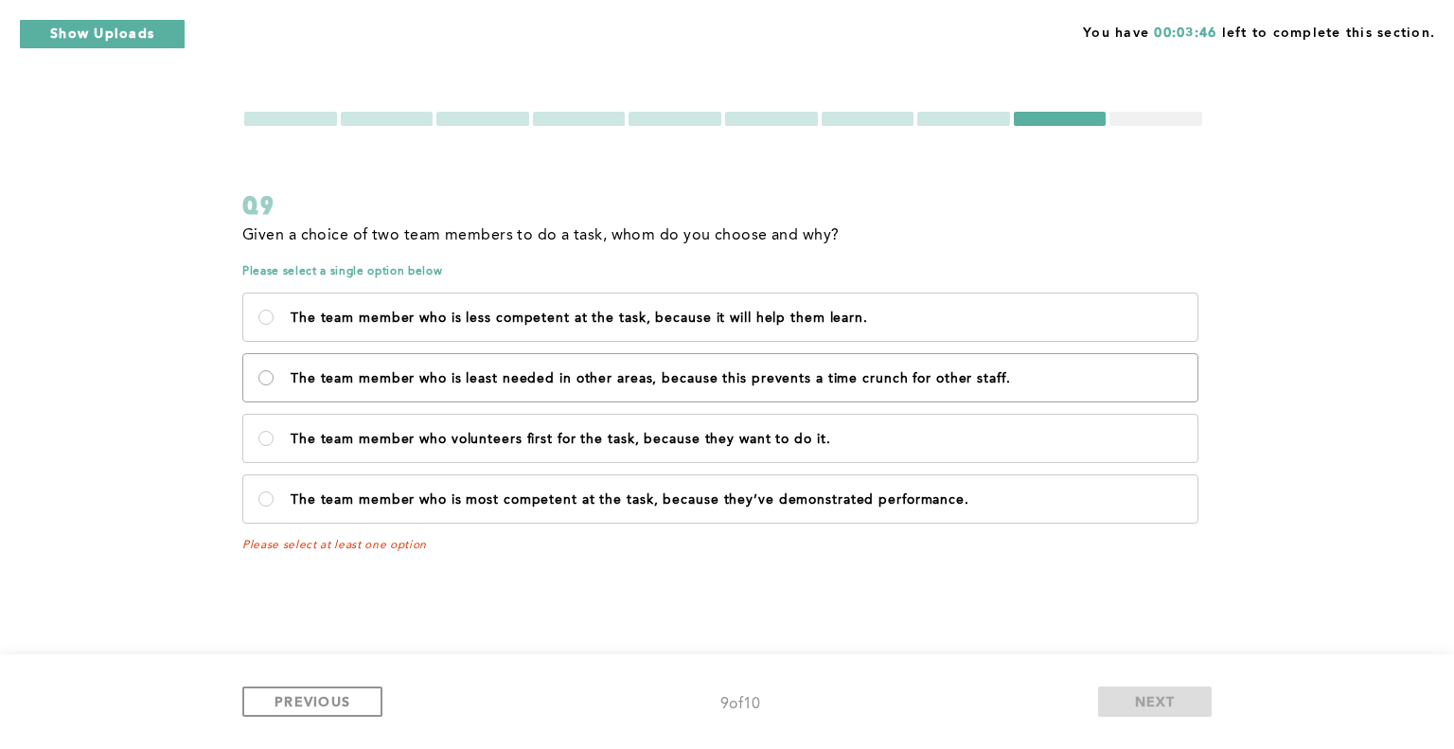
click at [264, 378] on staff\ "The team member who is least needed in other areas, because this prevents a tim…" at bounding box center [265, 377] width 15 height 15
radio staff\ "true"
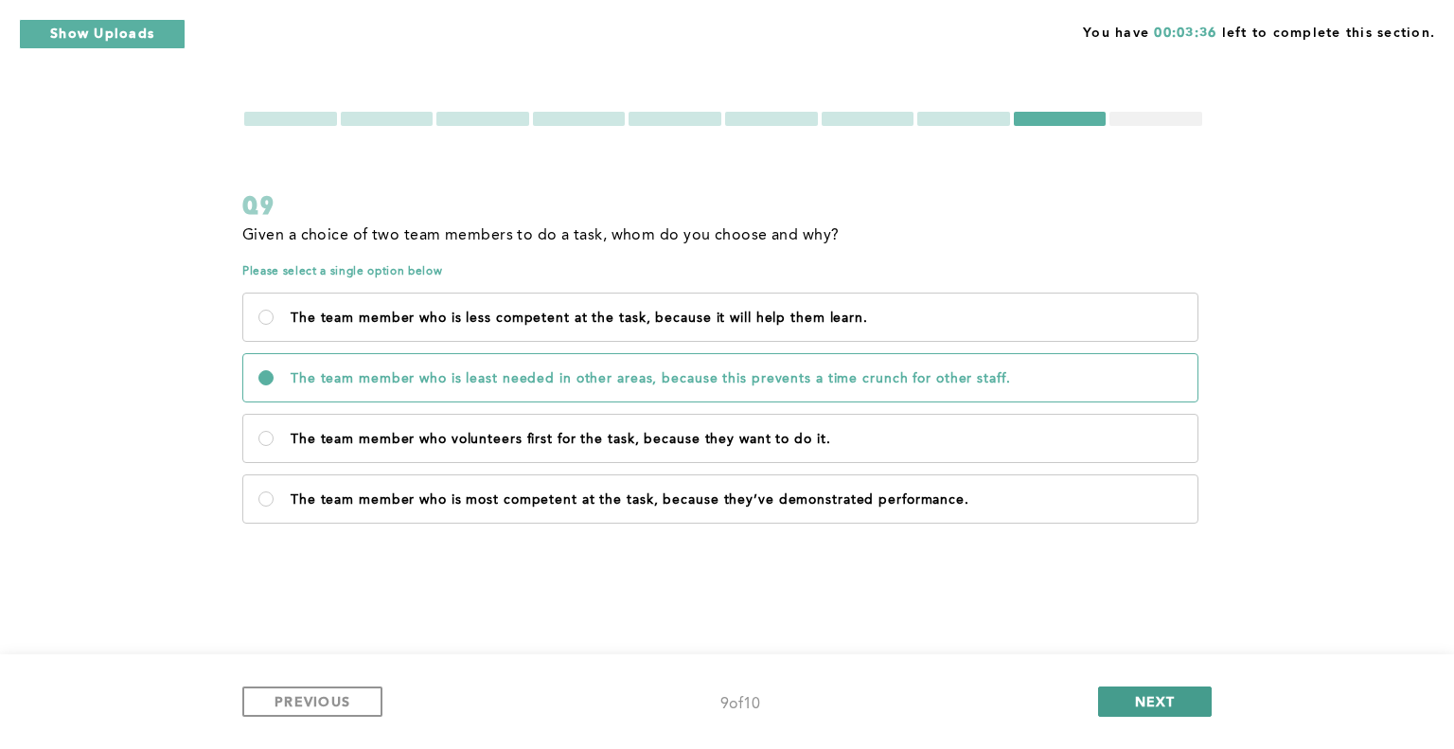
click at [1138, 697] on span "NEXT" at bounding box center [1155, 701] width 41 height 18
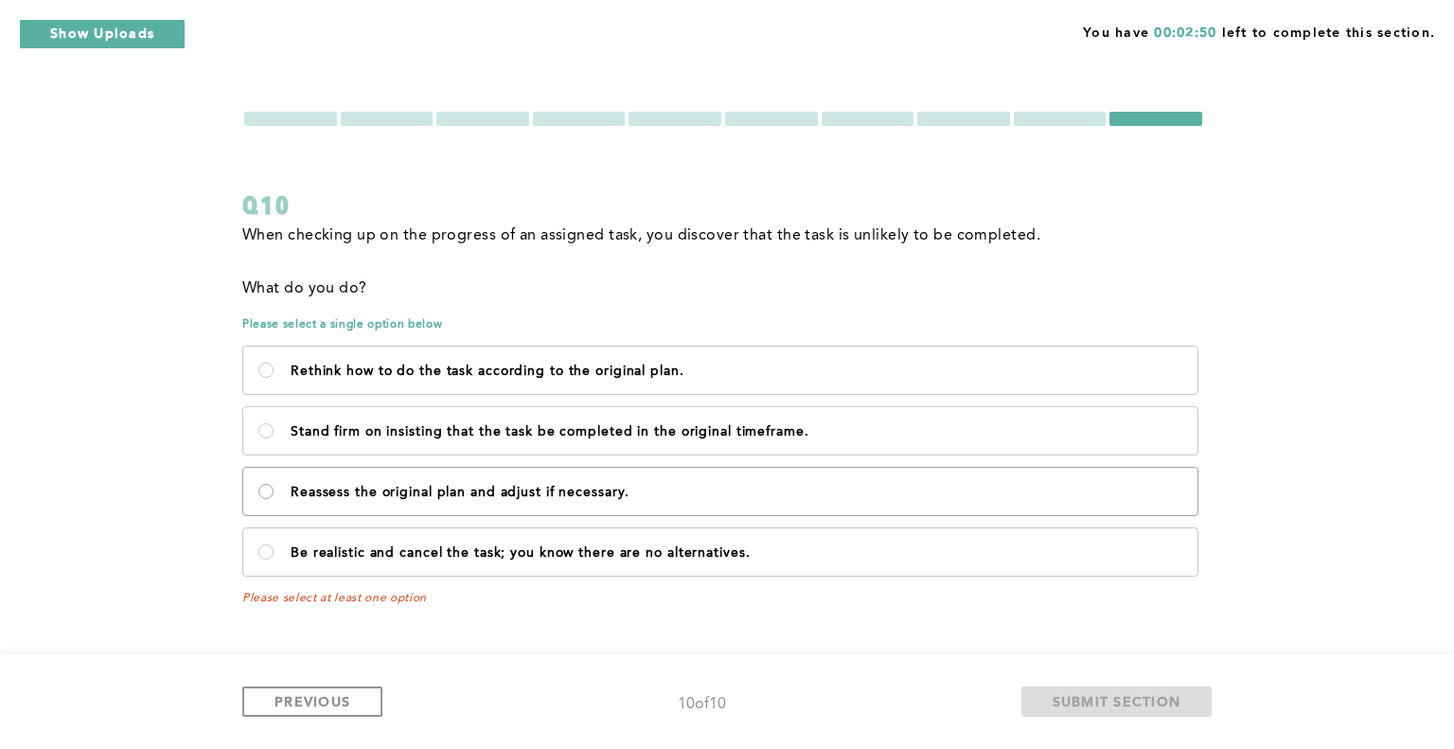
click at [266, 491] on necessary\ "Reassess the original plan and adjust if necessary." at bounding box center [265, 491] width 15 height 15
radio necessary\ "true"
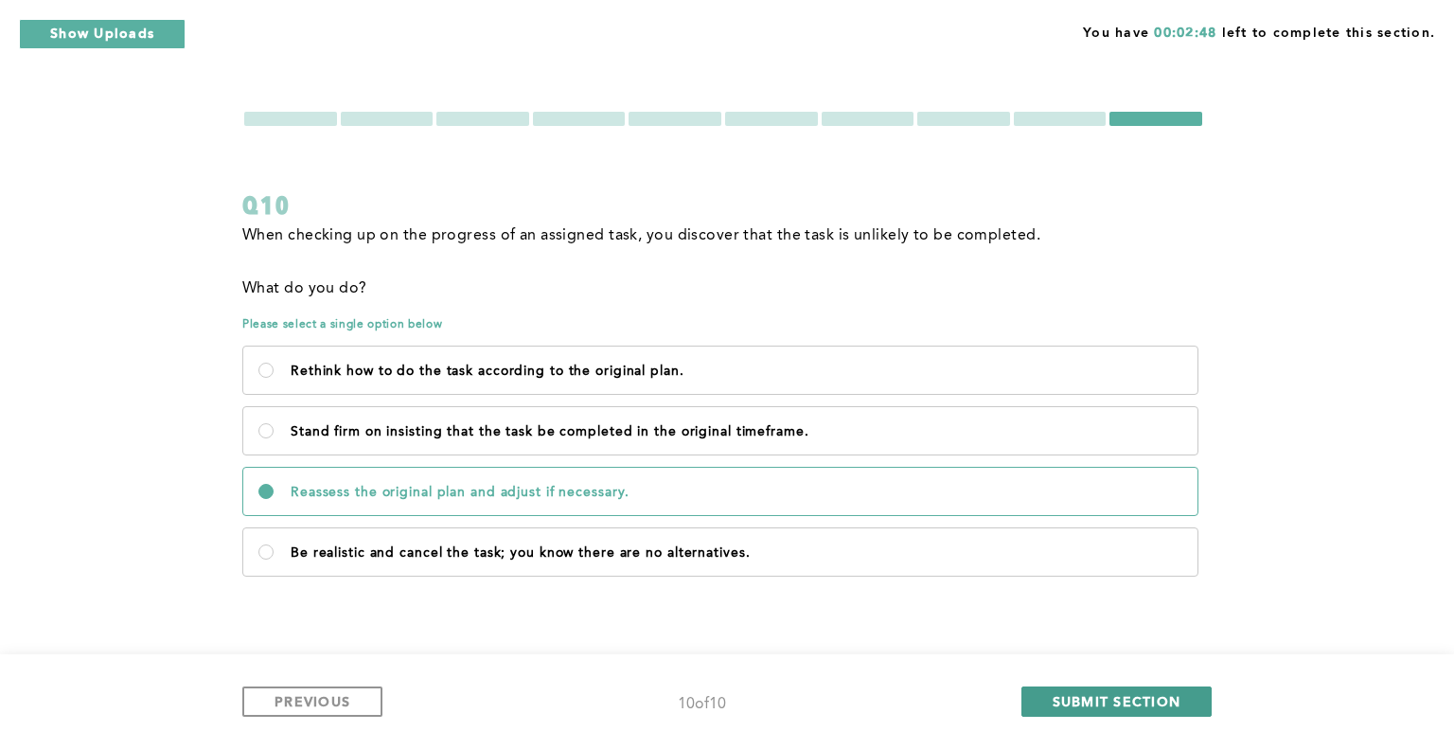
click at [1055, 693] on span "SUBMIT SECTION" at bounding box center [1116, 701] width 129 height 18
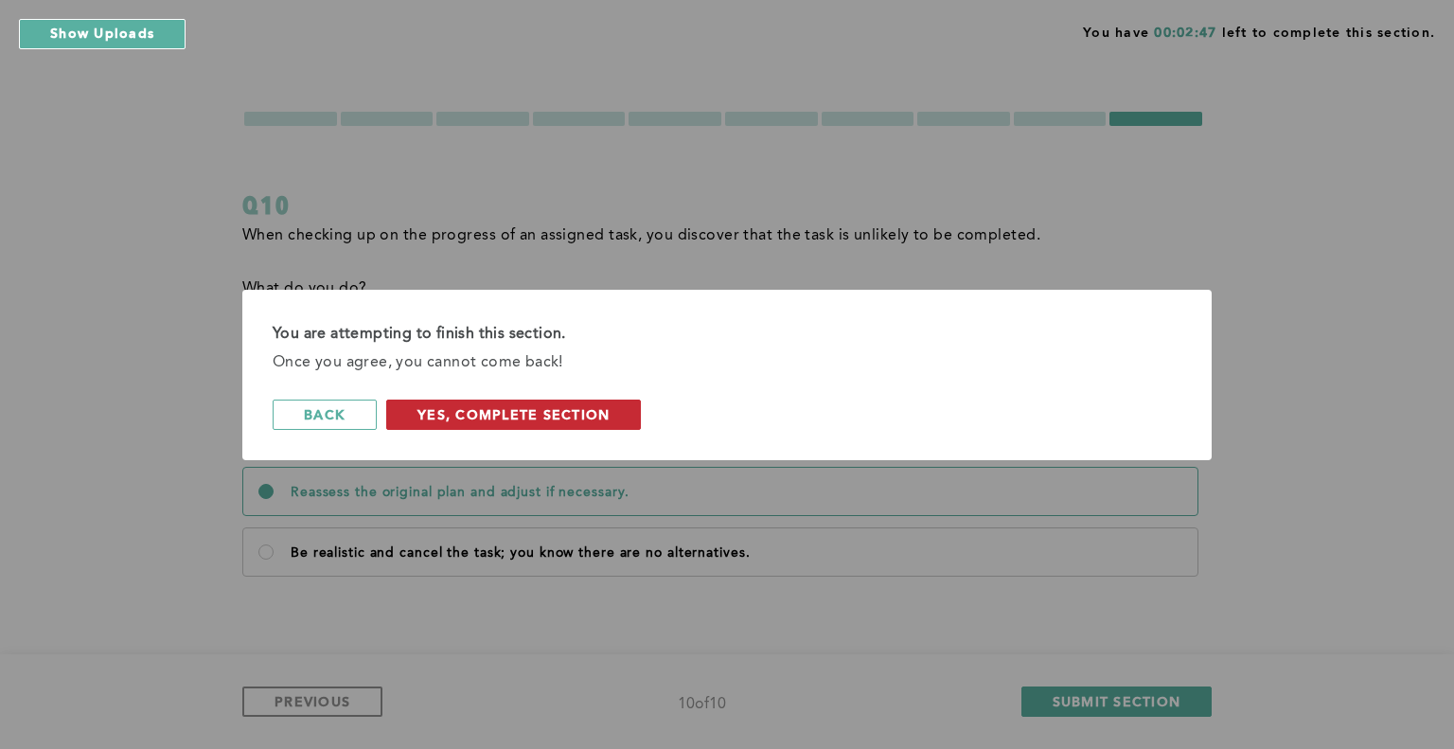
click at [522, 424] on button "Yes, Complete Section" at bounding box center [513, 414] width 255 height 30
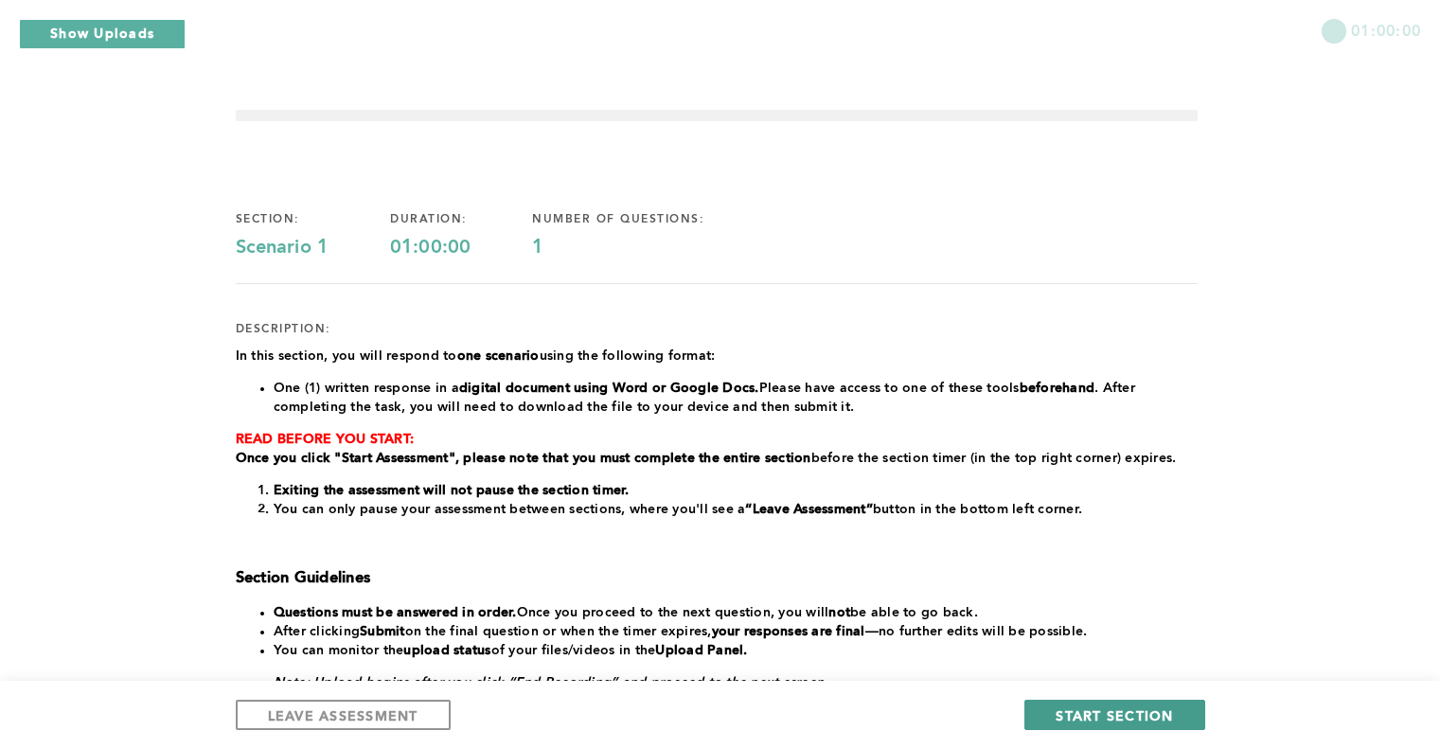
click at [1127, 725] on button "START SECTION" at bounding box center [1114, 714] width 180 height 30
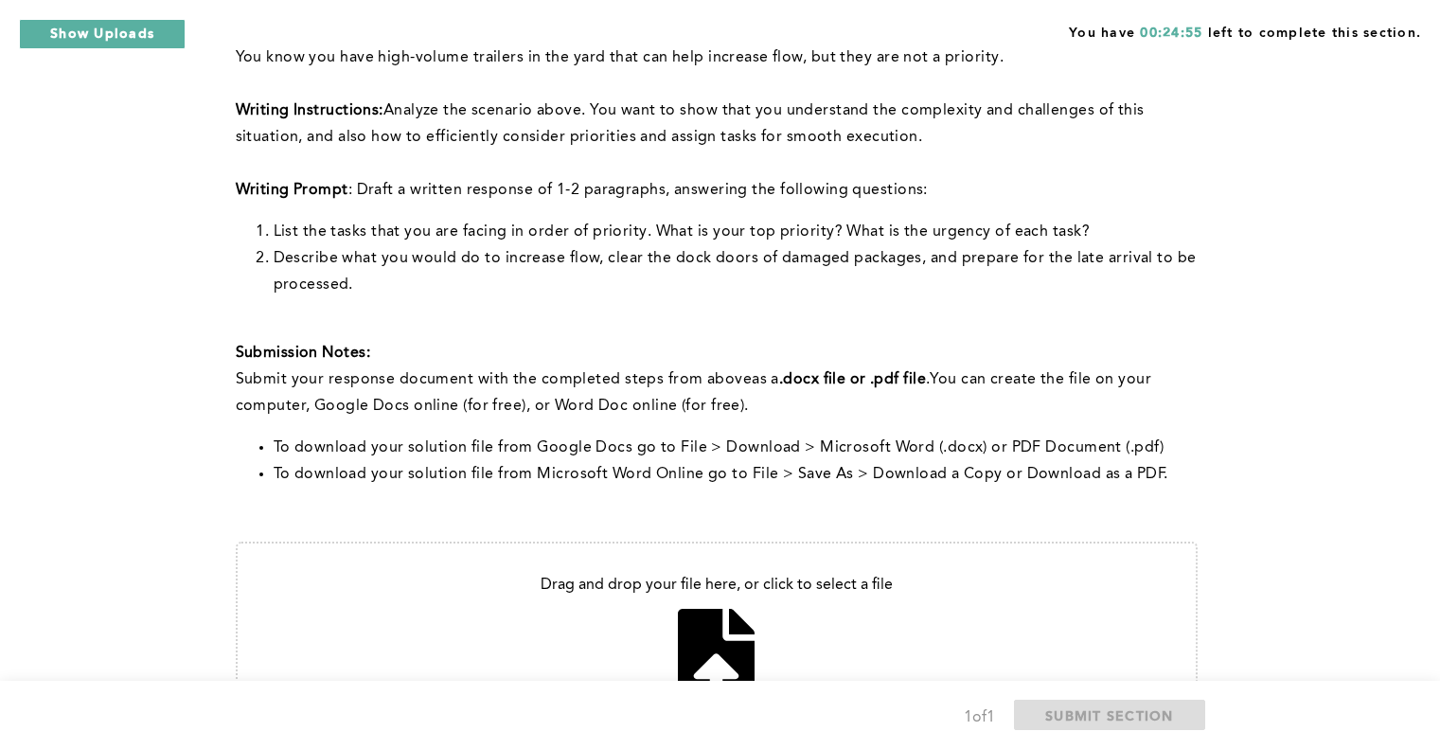
scroll to position [568, 0]
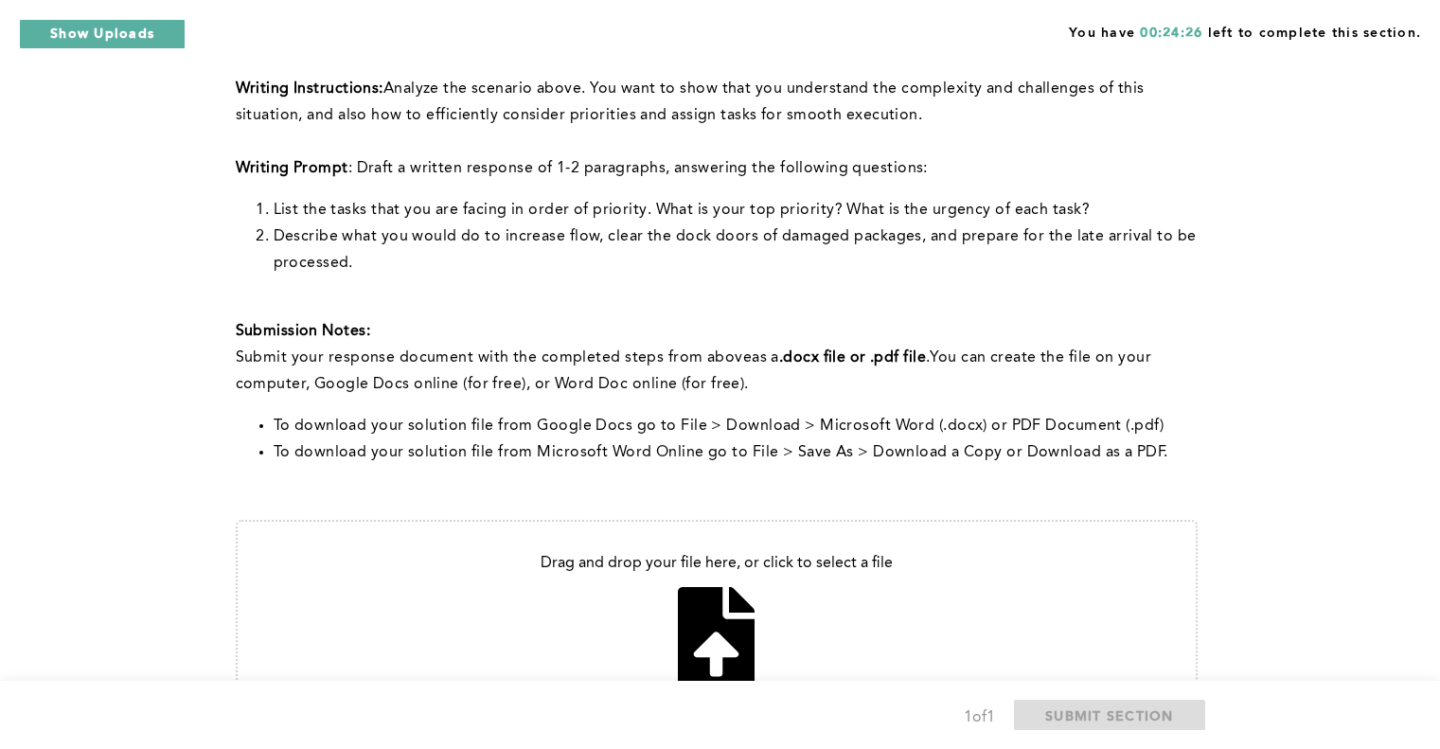
type input "C:\fakepath\PS assesment 2.docx"
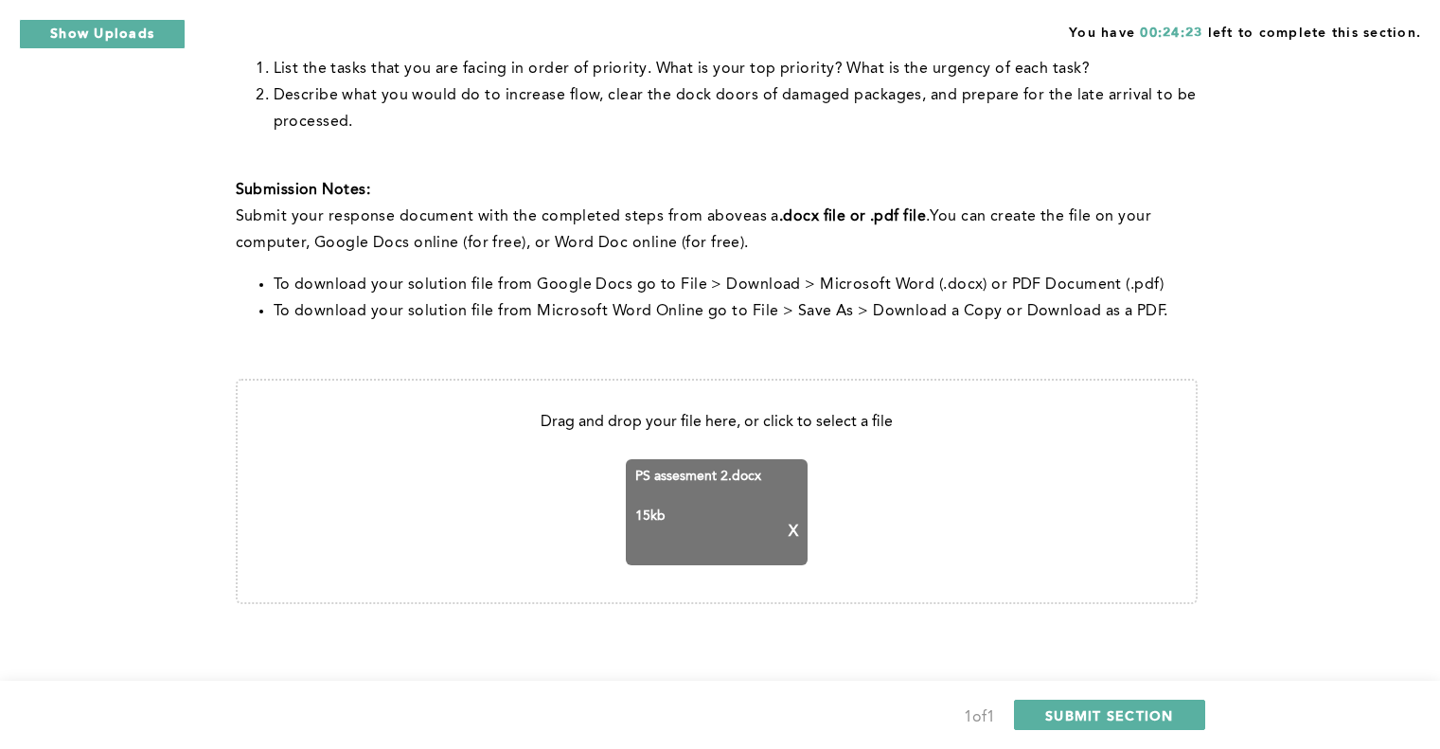
scroll to position [716, 0]
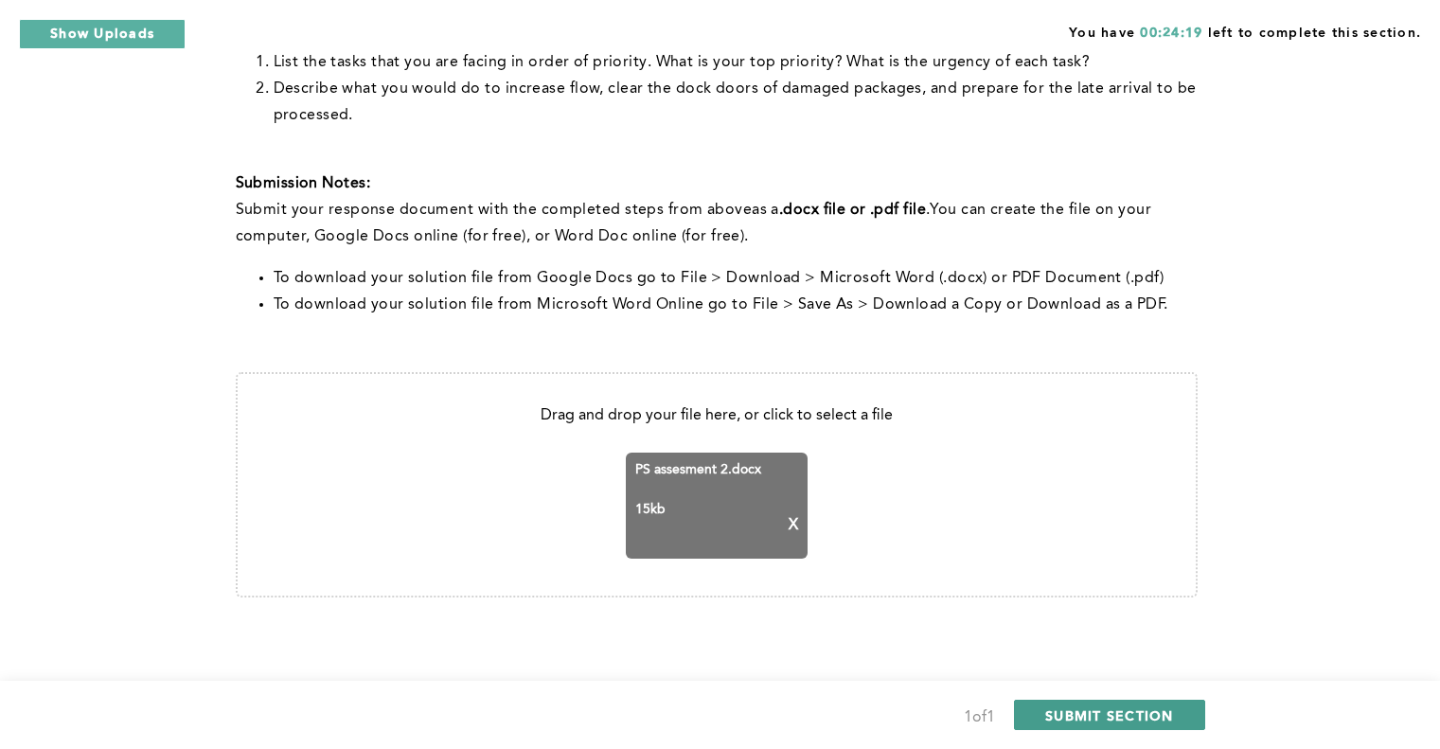
click at [1087, 716] on span "SUBMIT SECTION" at bounding box center [1109, 715] width 129 height 18
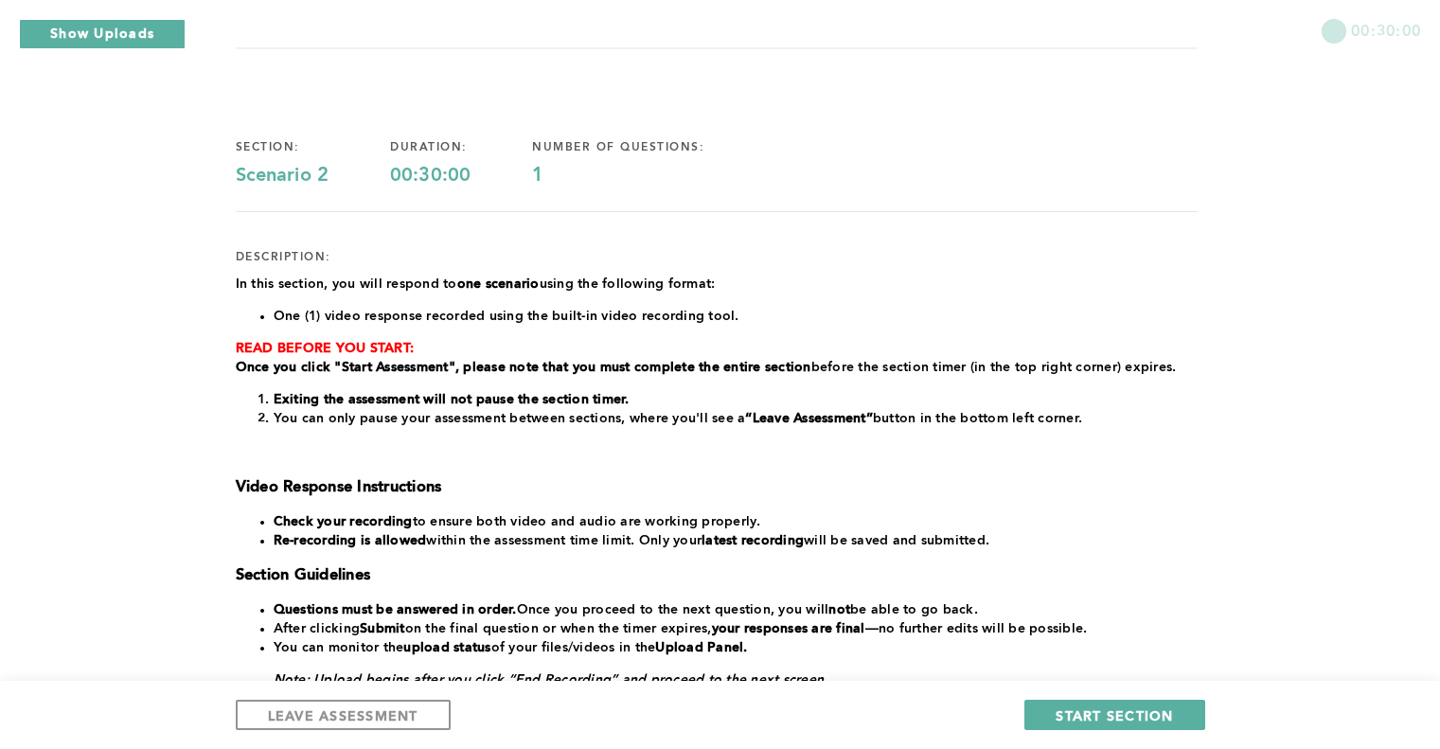
scroll to position [95, 0]
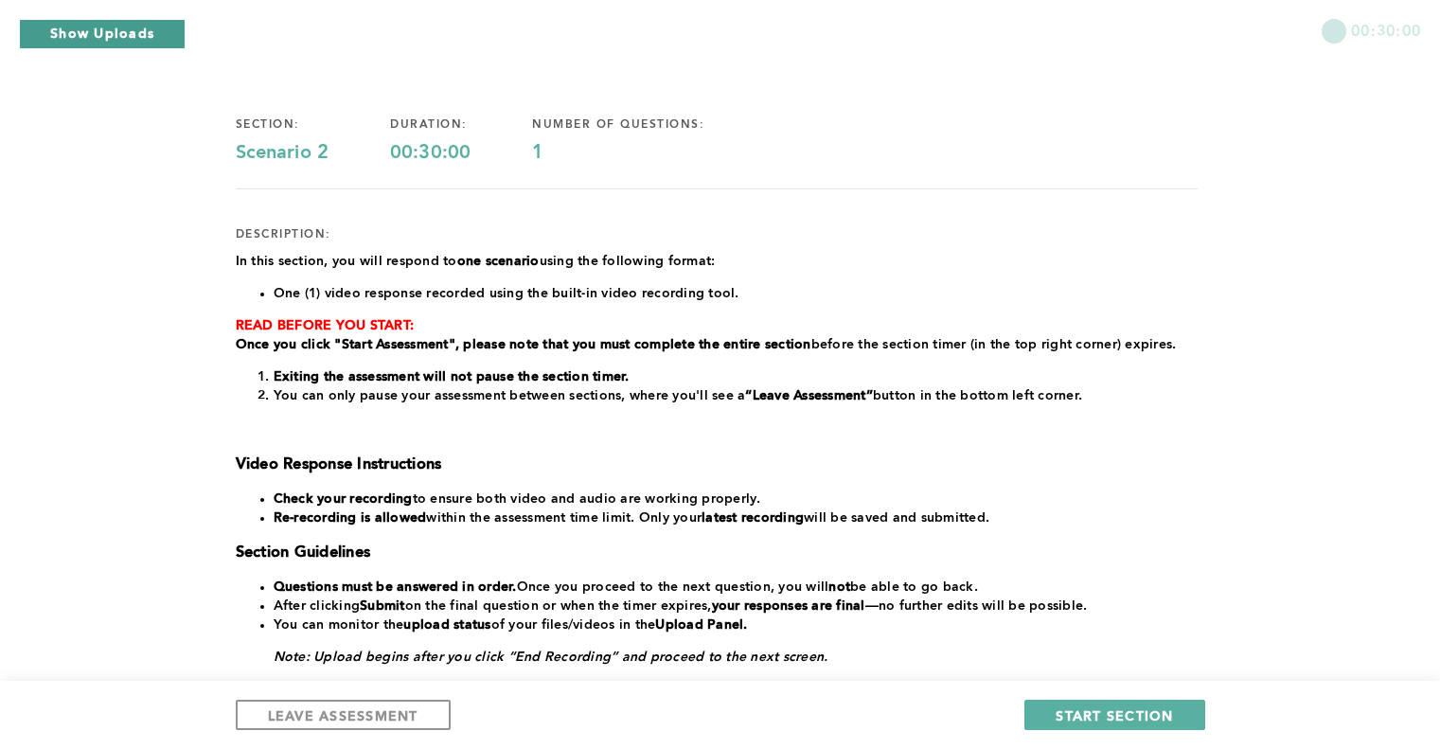
click at [152, 43] on button "Show Uploads" at bounding box center [102, 34] width 167 height 30
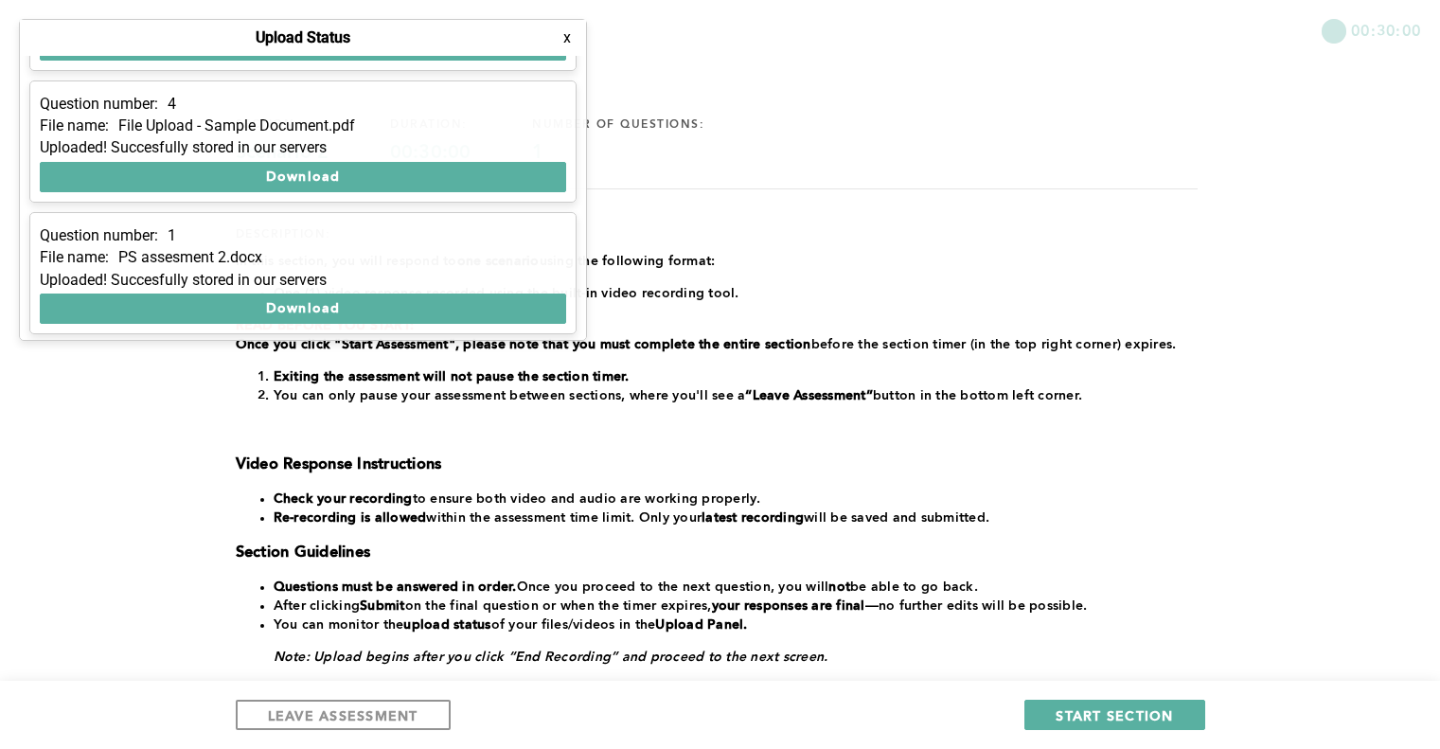
scroll to position [111, 0]
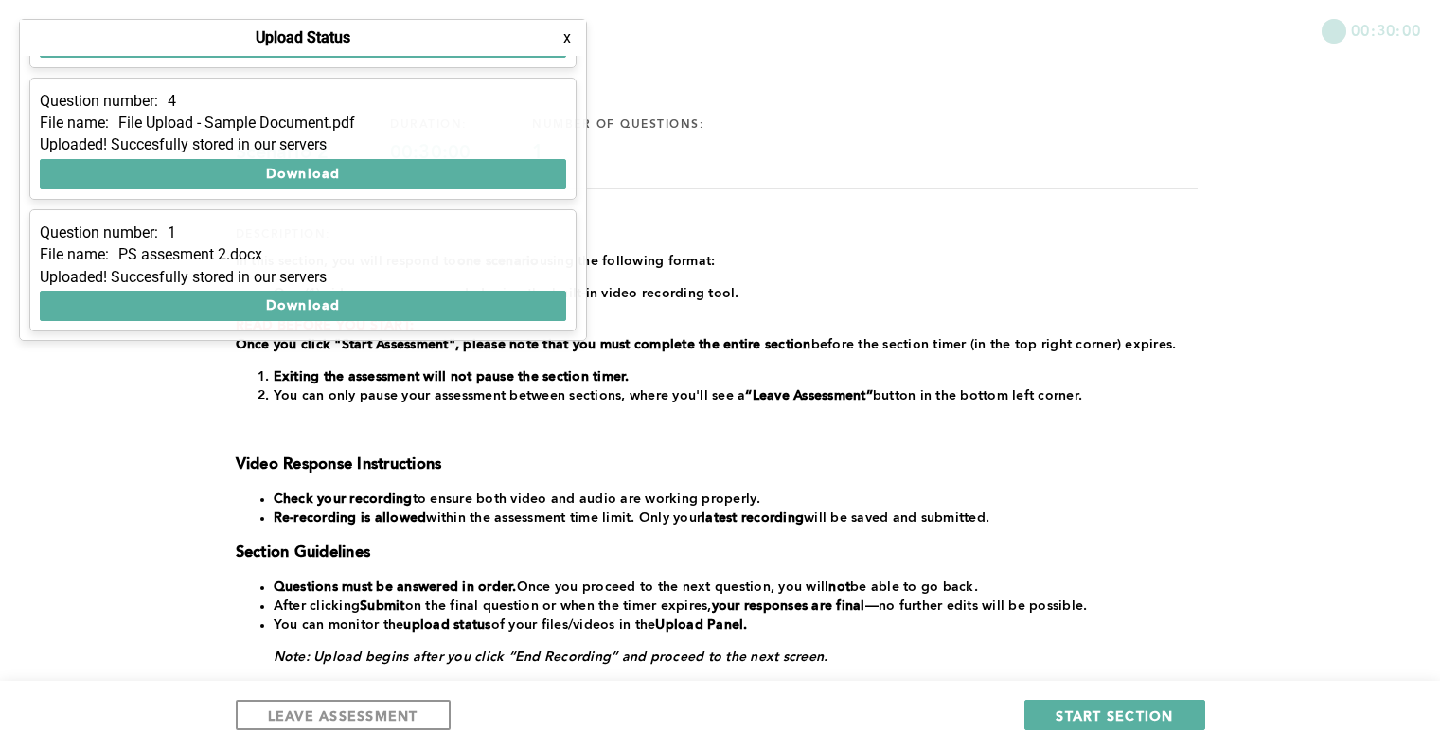
click at [574, 38] on button "x" at bounding box center [566, 37] width 19 height 19
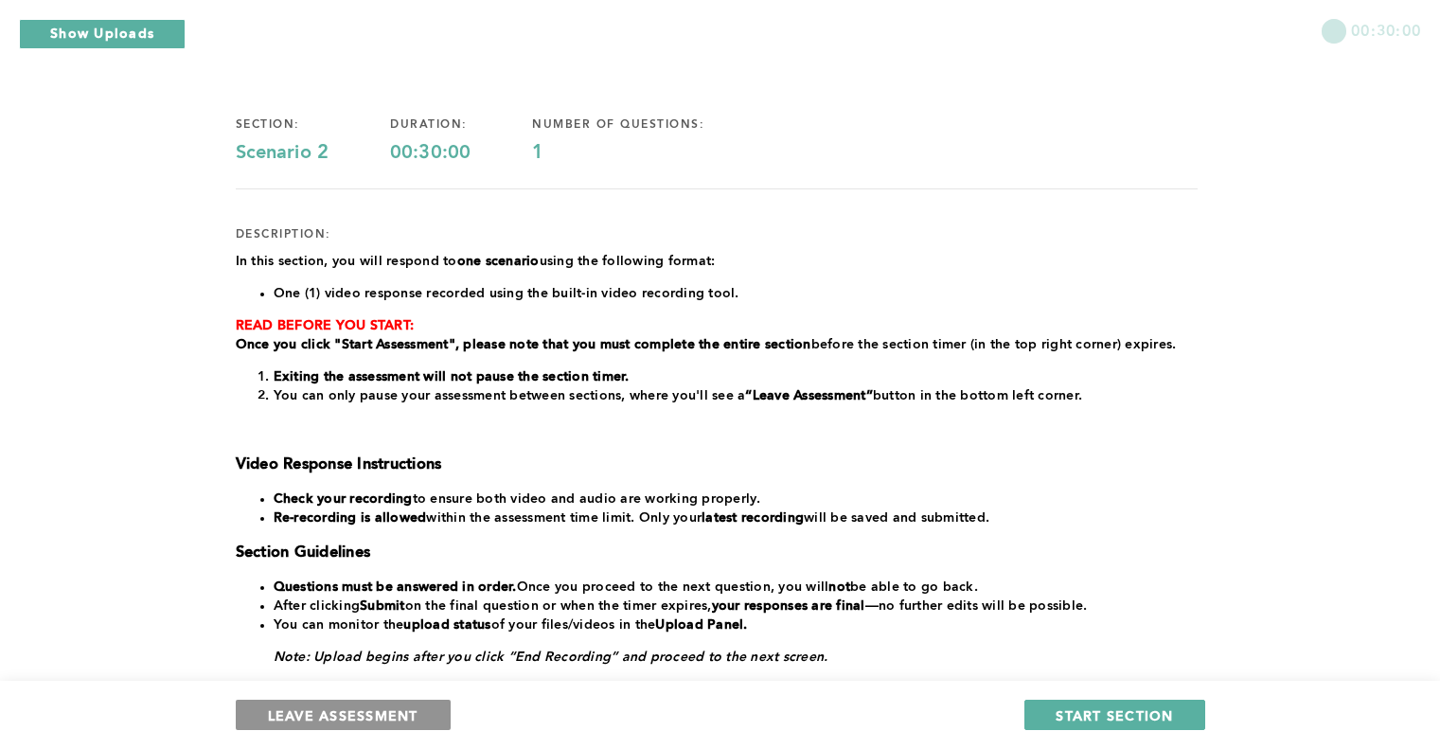
click at [413, 716] on span "LEAVE ASSESSMENT" at bounding box center [343, 715] width 150 height 18
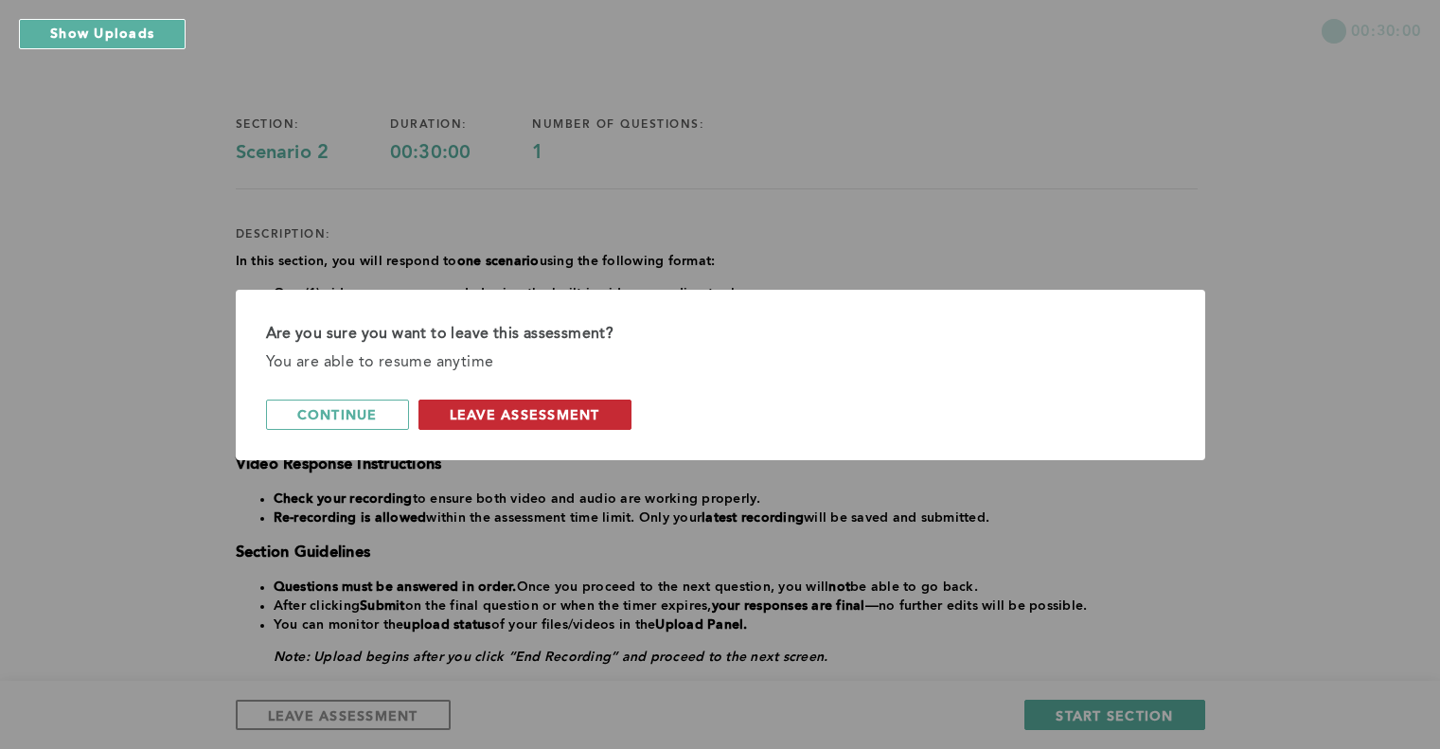
click at [550, 415] on span "leave assessment" at bounding box center [525, 414] width 150 height 18
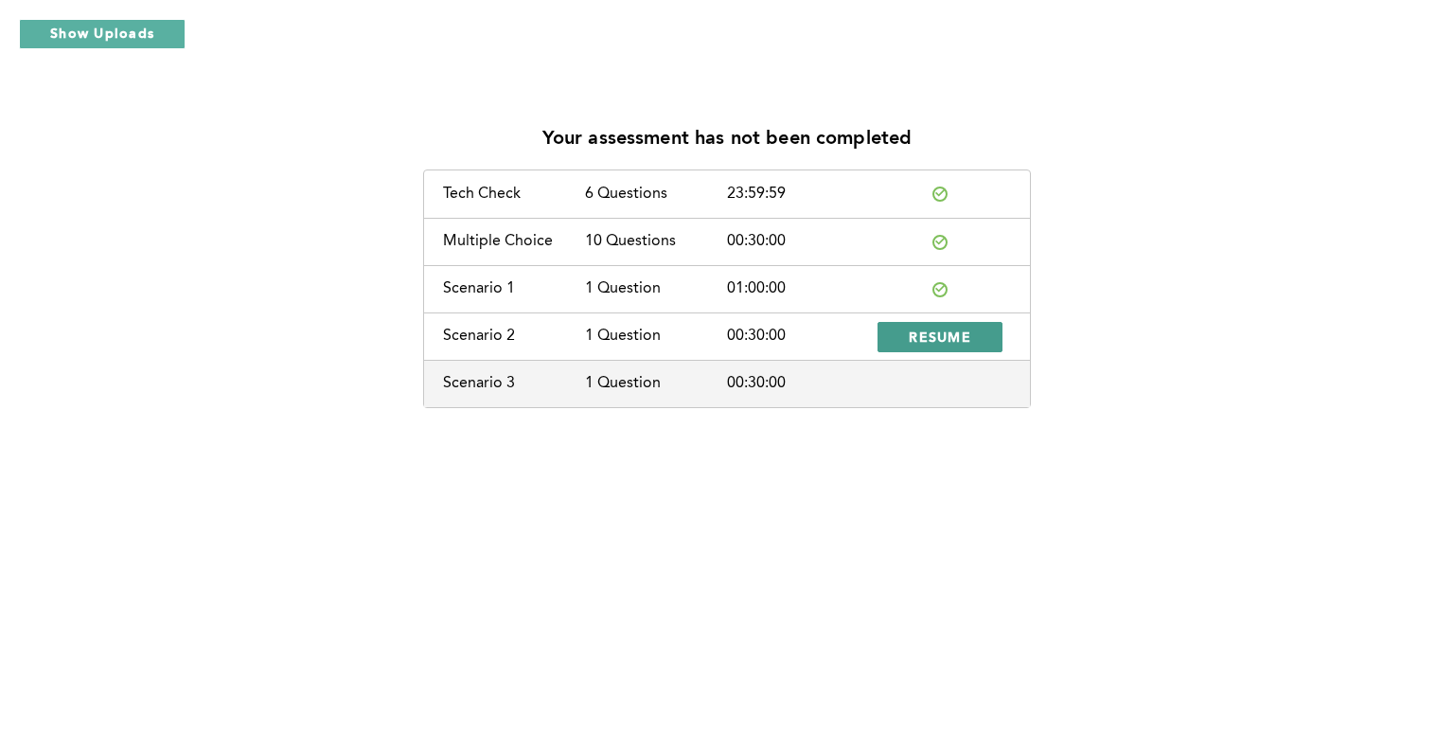
click at [948, 329] on span "RESUME" at bounding box center [940, 336] width 62 height 18
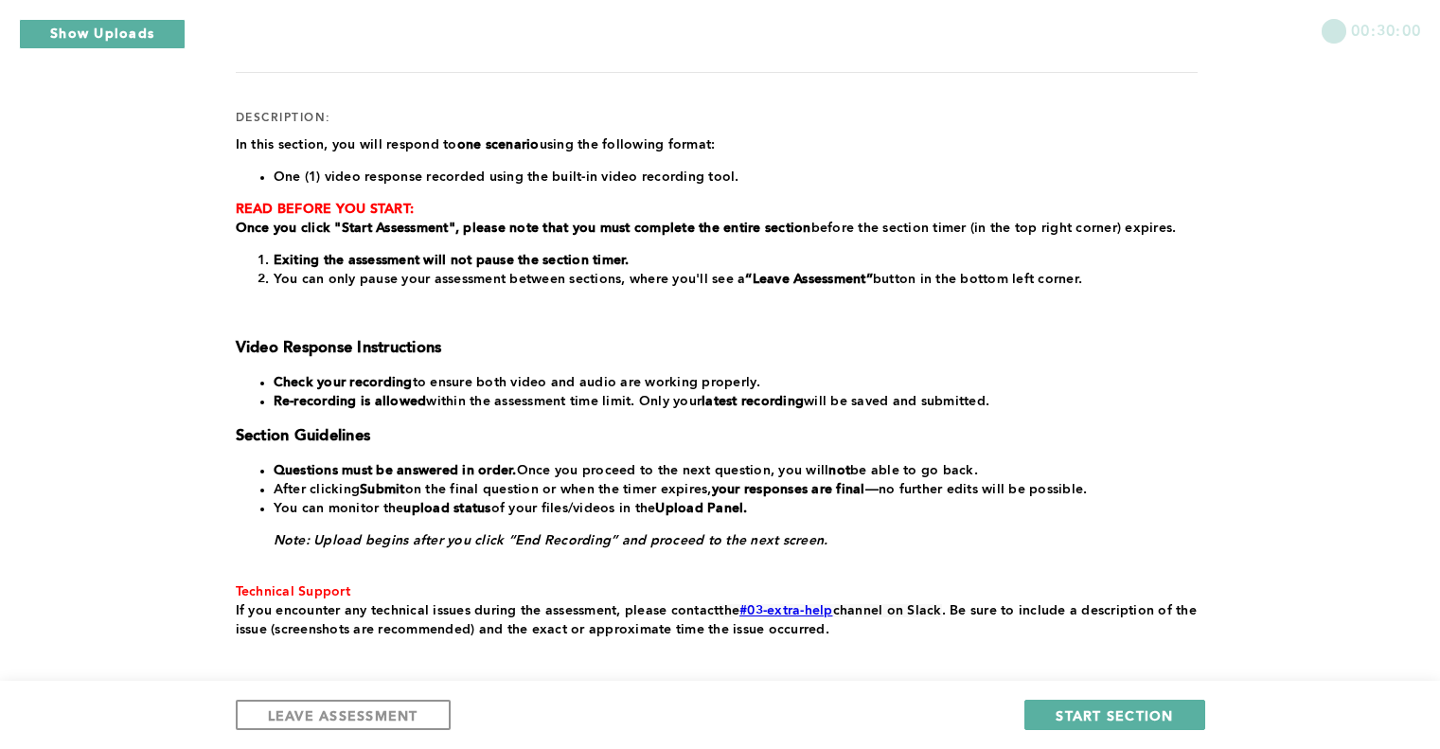
scroll to position [306, 0]
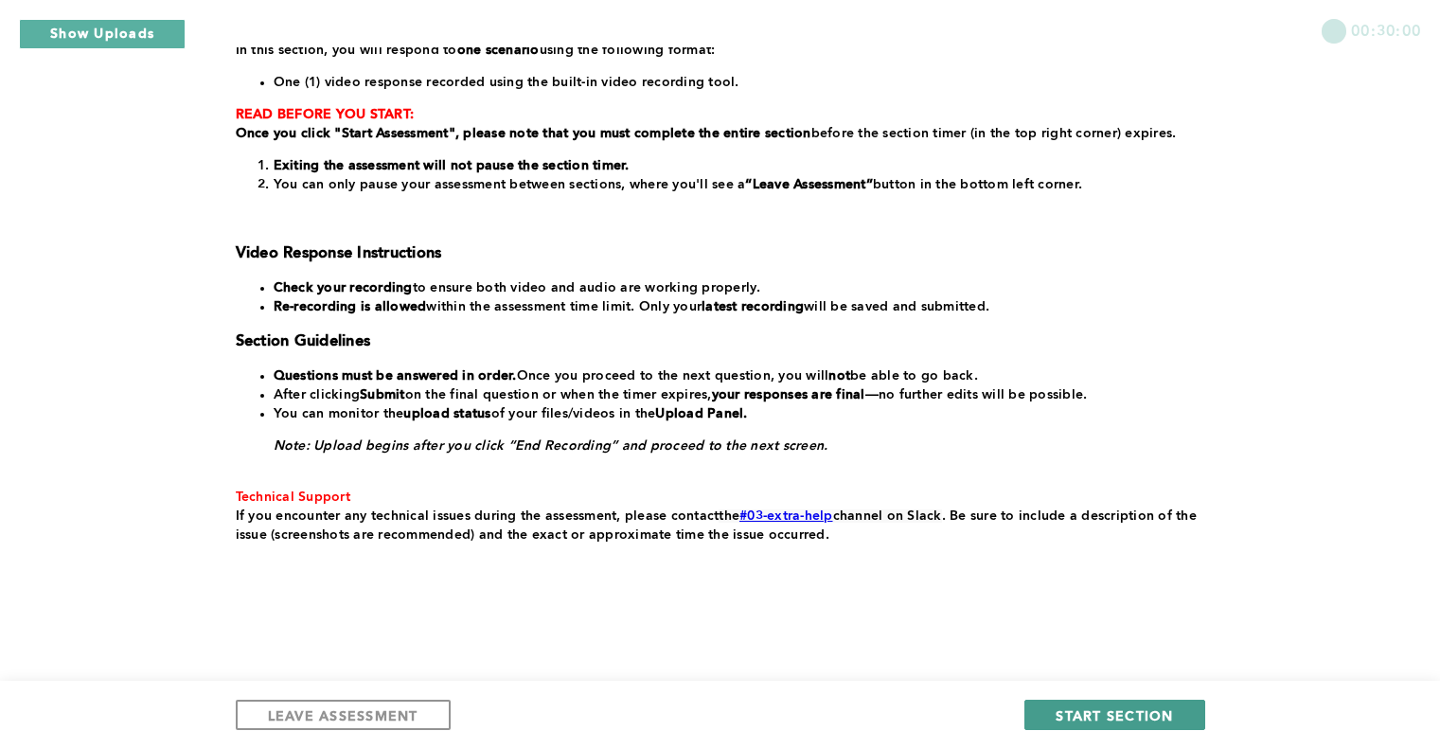
click at [1105, 713] on span "START SECTION" at bounding box center [1113, 715] width 117 height 18
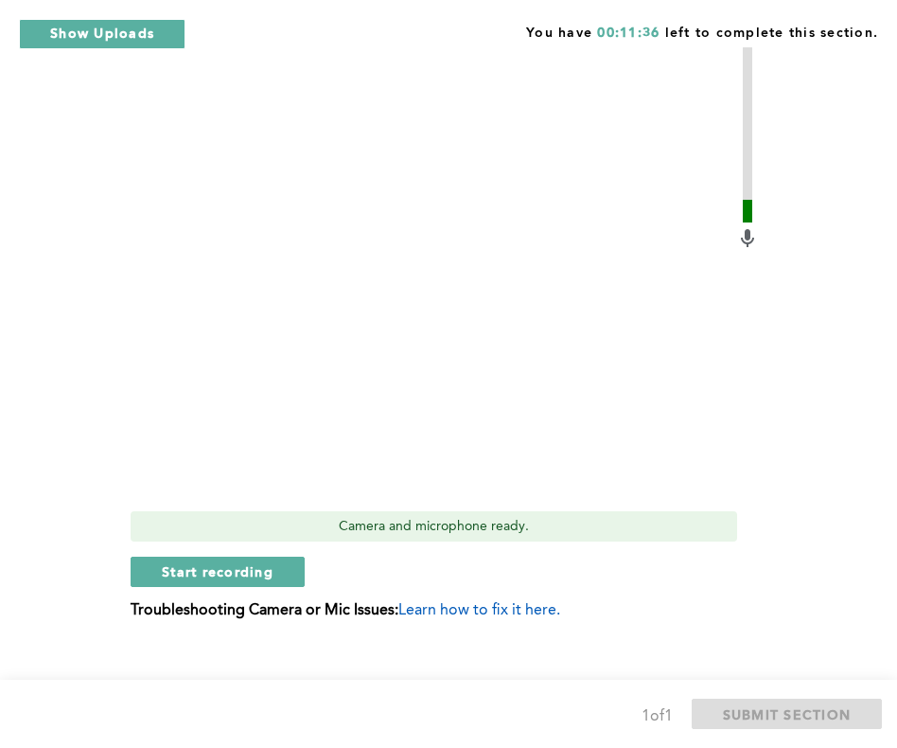
scroll to position [733, 0]
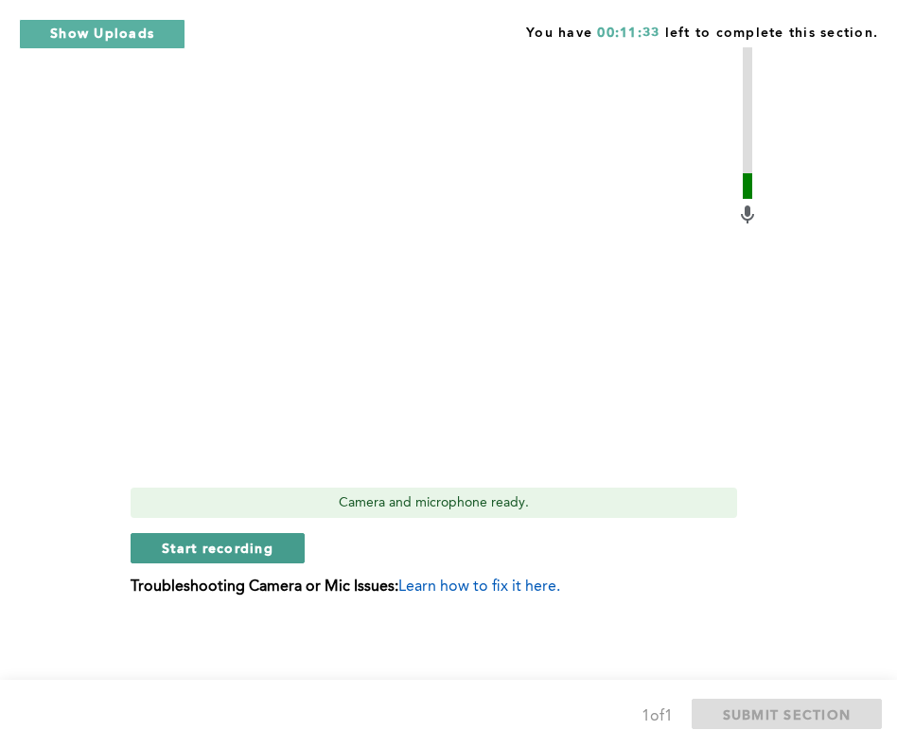
click at [254, 546] on span "Start recording" at bounding box center [218, 548] width 112 height 18
click at [230, 547] on span "Stop recording" at bounding box center [217, 548] width 111 height 18
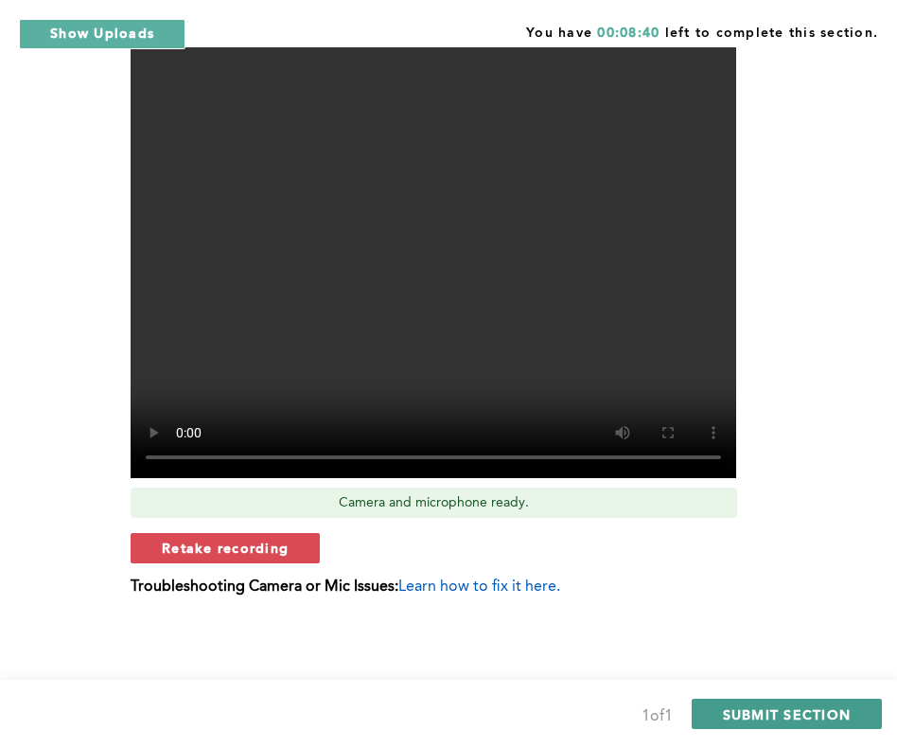
click at [766, 708] on span "SUBMIT SECTION" at bounding box center [787, 714] width 129 height 18
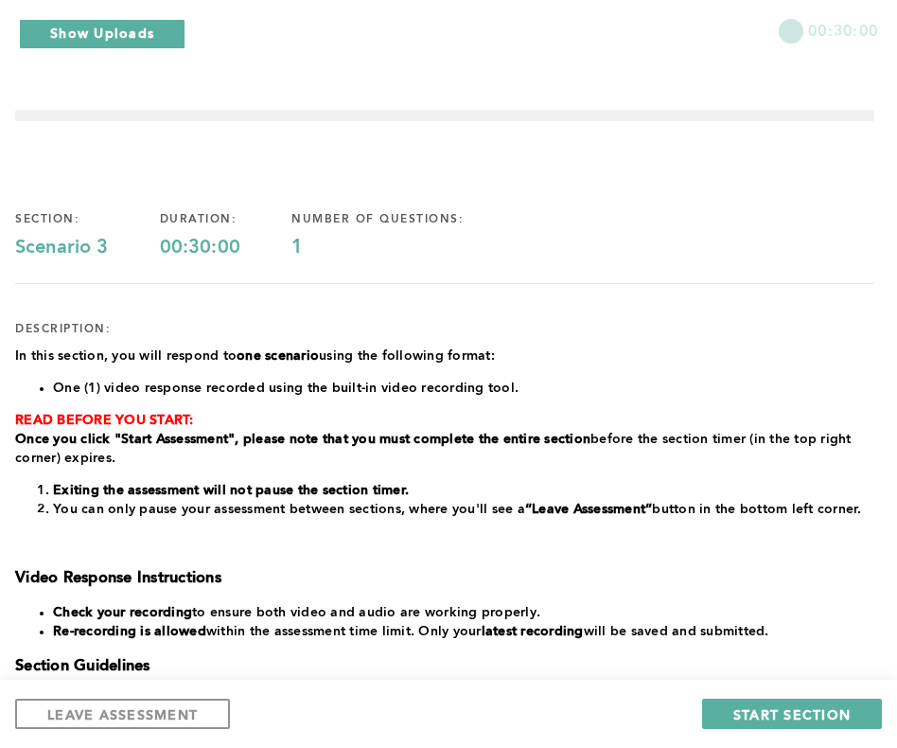
click at [598, 360] on p "In this section, you will respond to one scenario using the following format:" at bounding box center [444, 355] width 859 height 19
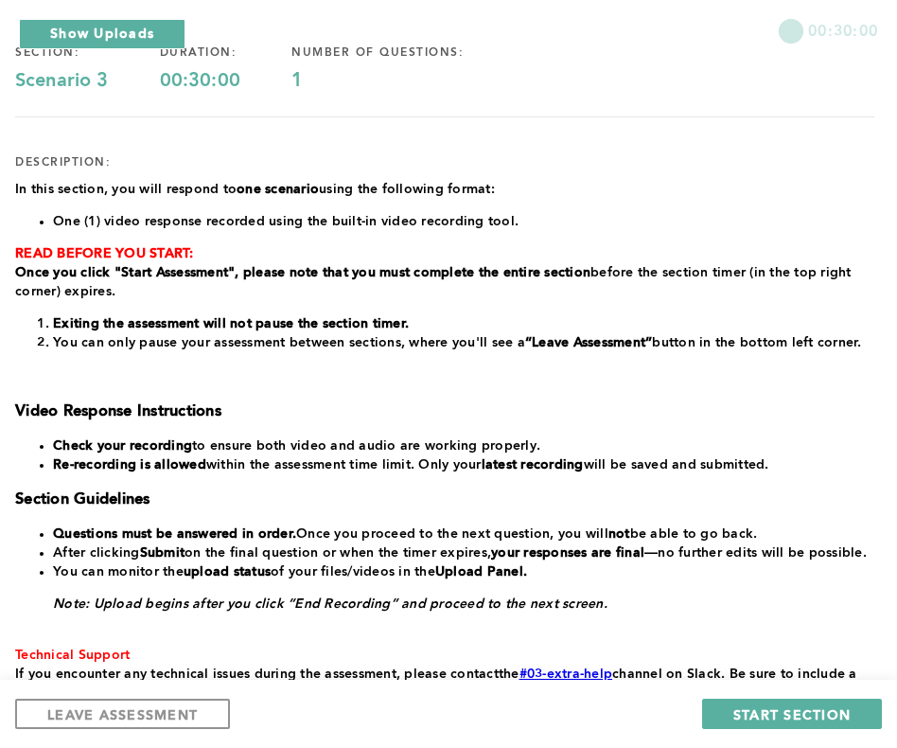
scroll to position [189, 0]
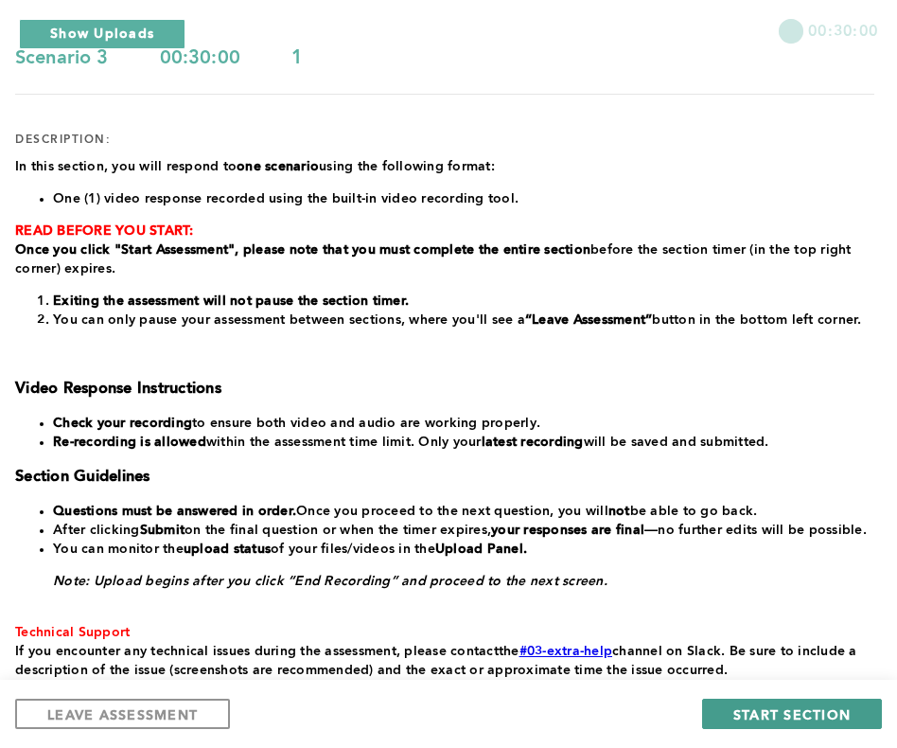
click at [804, 714] on span "START SECTION" at bounding box center [792, 714] width 117 height 18
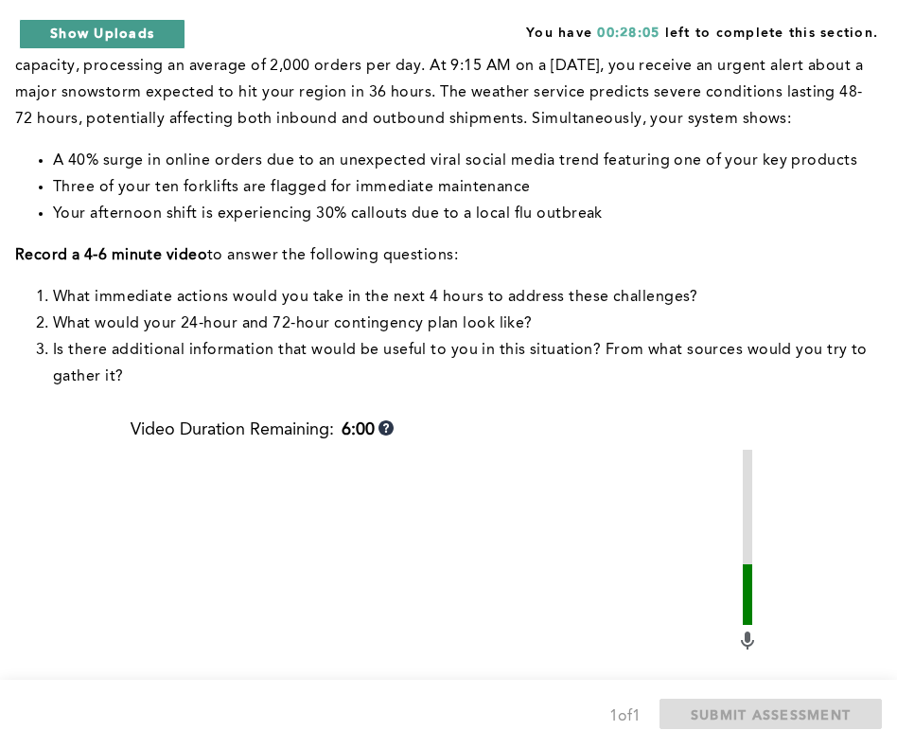
click at [99, 33] on button "Show Uploads" at bounding box center [102, 34] width 167 height 30
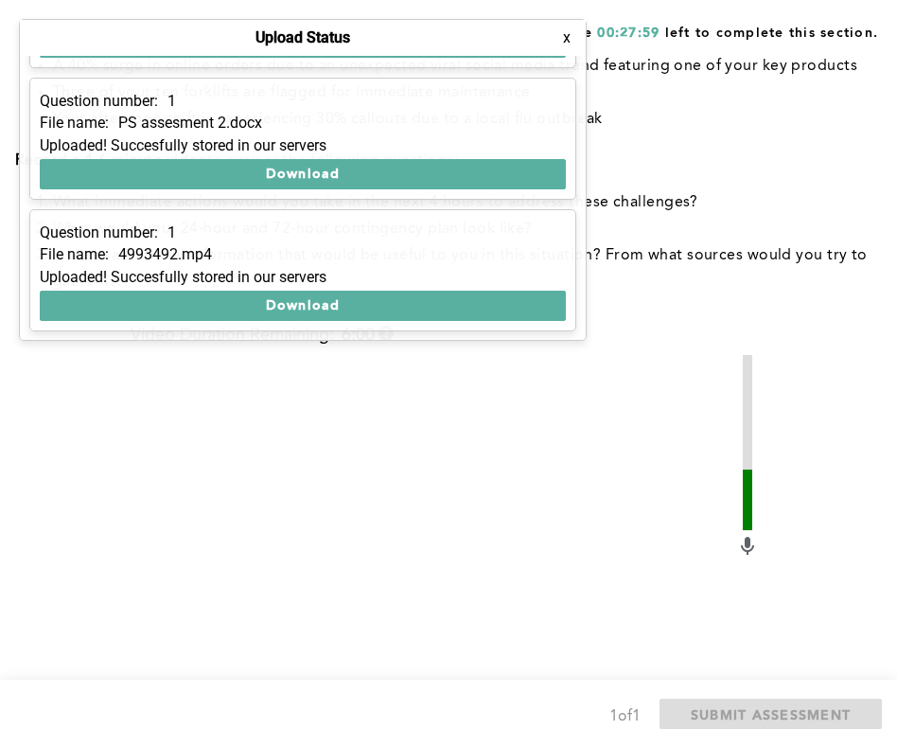
scroll to position [148, 0]
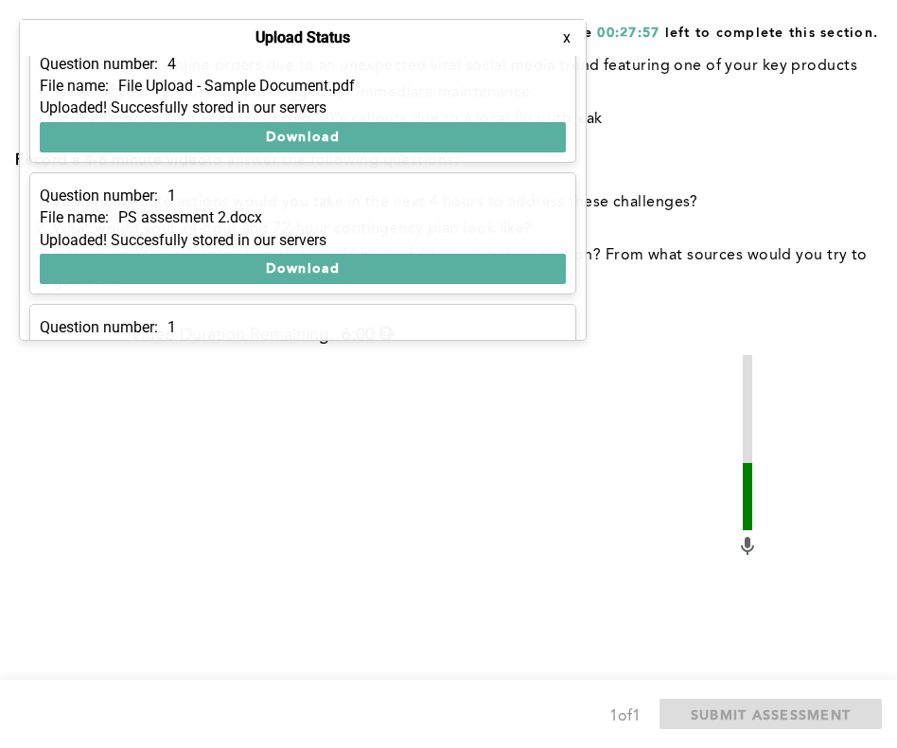
click at [570, 40] on button "x" at bounding box center [566, 37] width 19 height 19
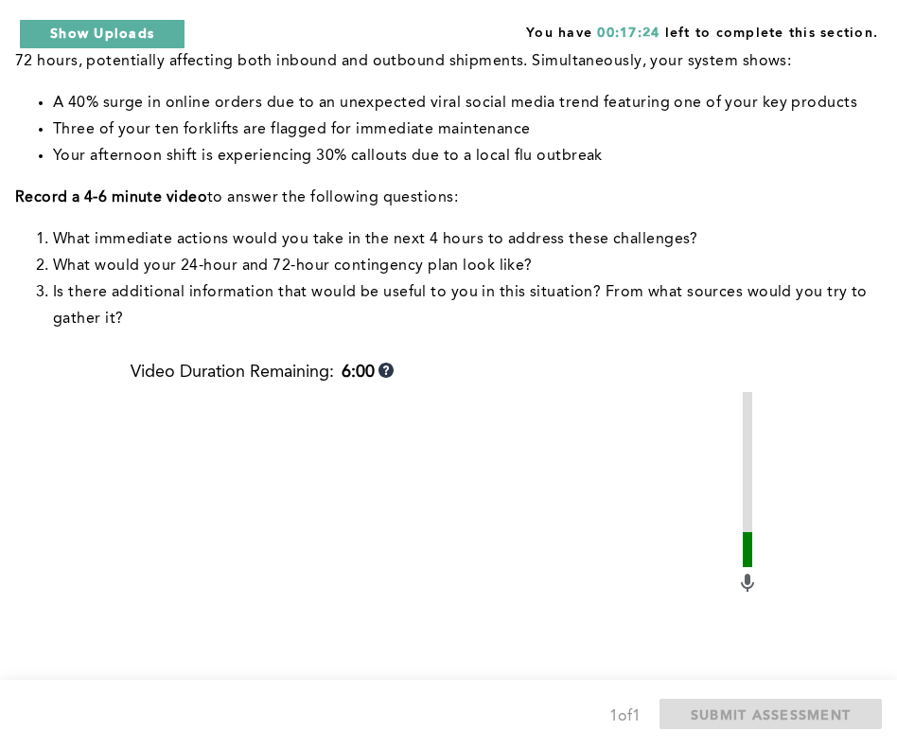
scroll to position [284, 0]
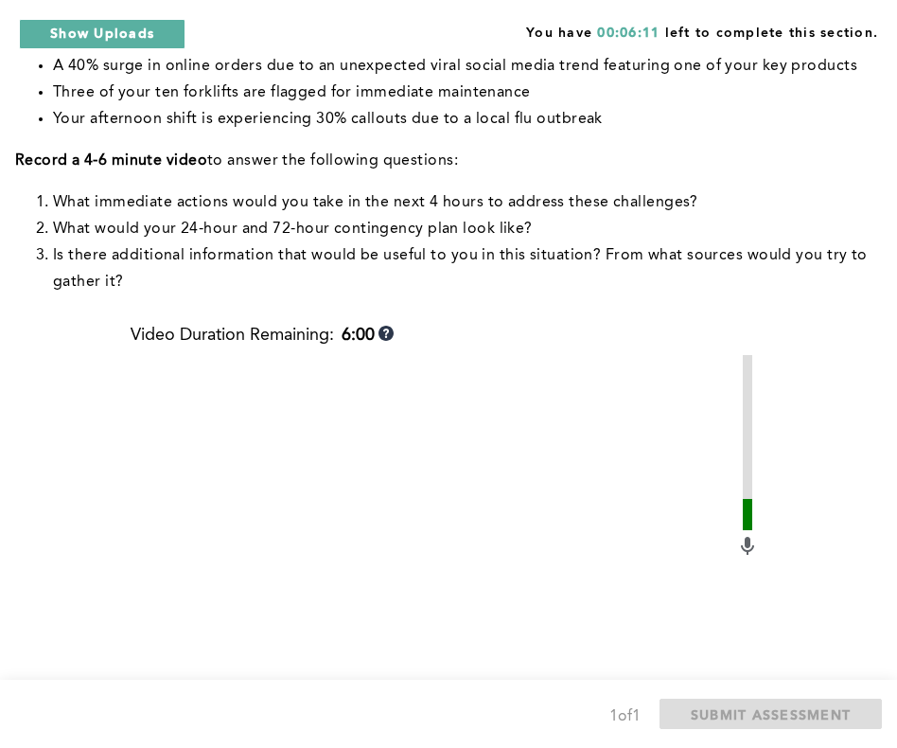
click at [596, 298] on div "Context : You are the Operations Manager at a large distribution center. Your w…" at bounding box center [444, 121] width 859 height 379
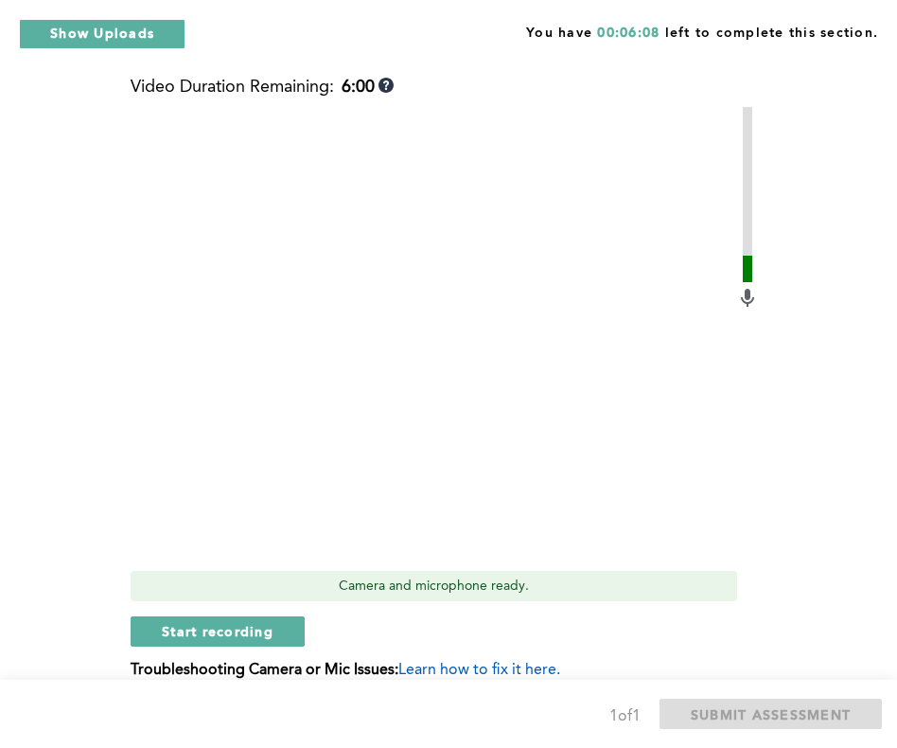
scroll to position [568, 0]
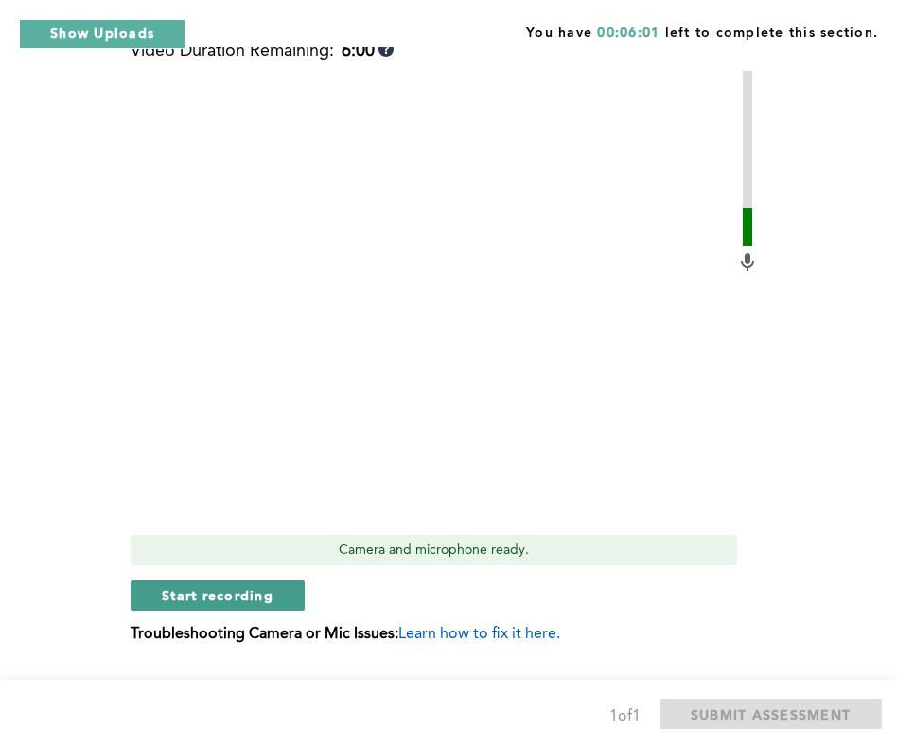
click at [234, 590] on span "Start recording" at bounding box center [218, 595] width 112 height 18
click at [227, 601] on span "Stop recording" at bounding box center [217, 595] width 111 height 18
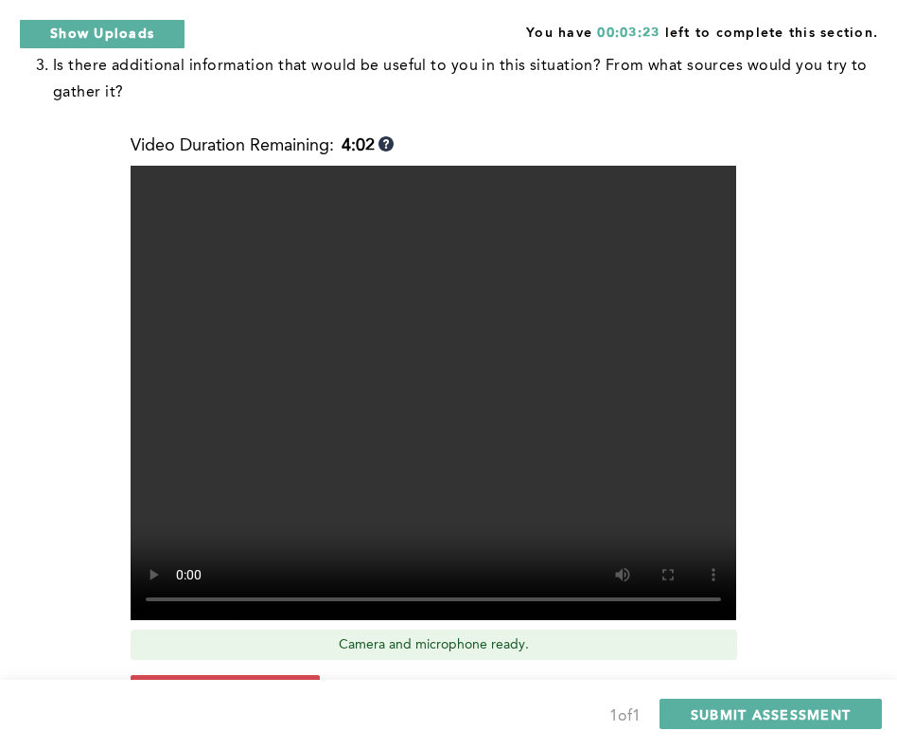
scroll to position [615, 0]
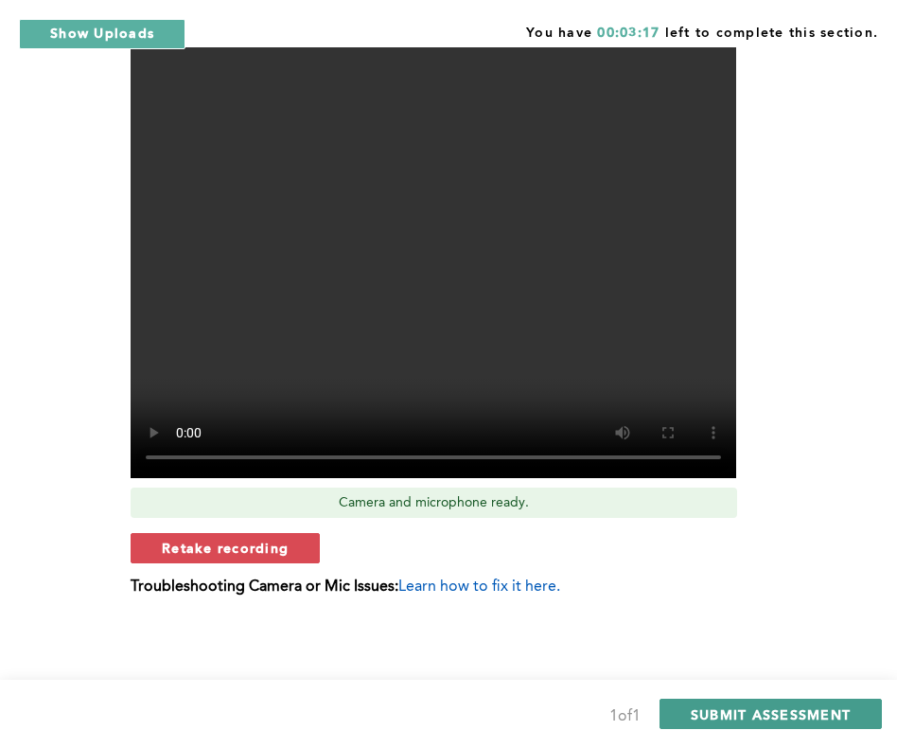
click at [779, 708] on span "SUBMIT ASSESSMENT" at bounding box center [771, 714] width 160 height 18
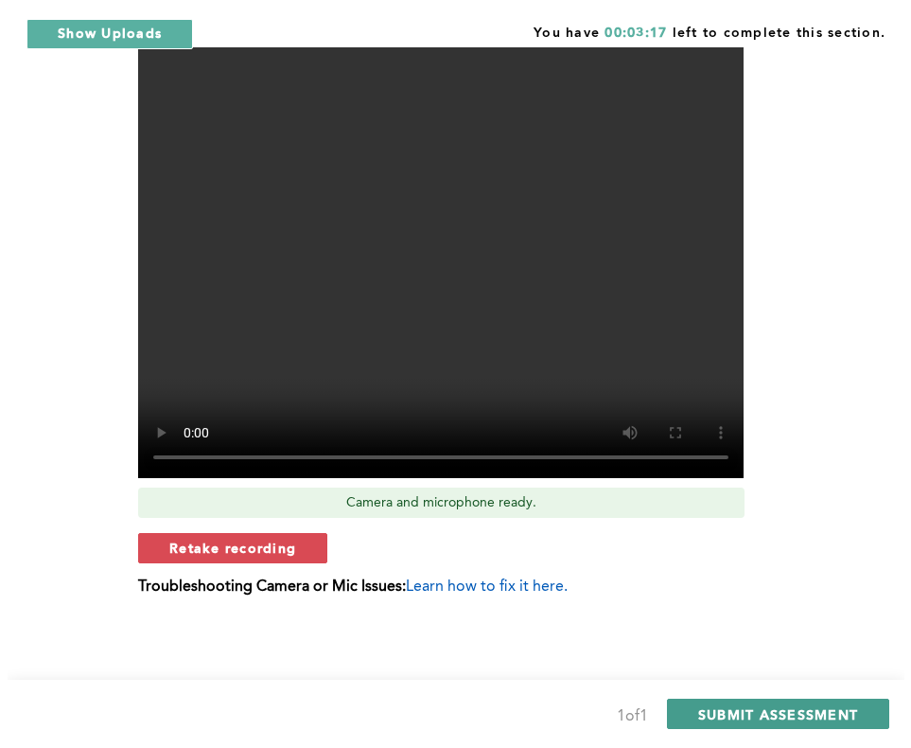
scroll to position [0, 0]
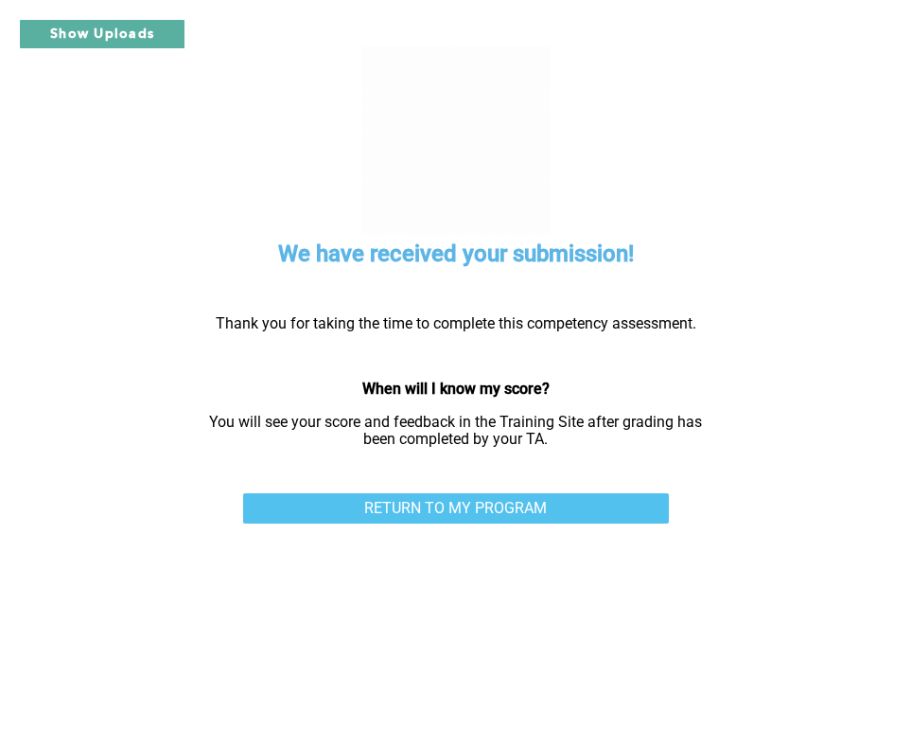
click at [457, 512] on link "RETURN TO MY PROGRAM" at bounding box center [456, 508] width 426 height 30
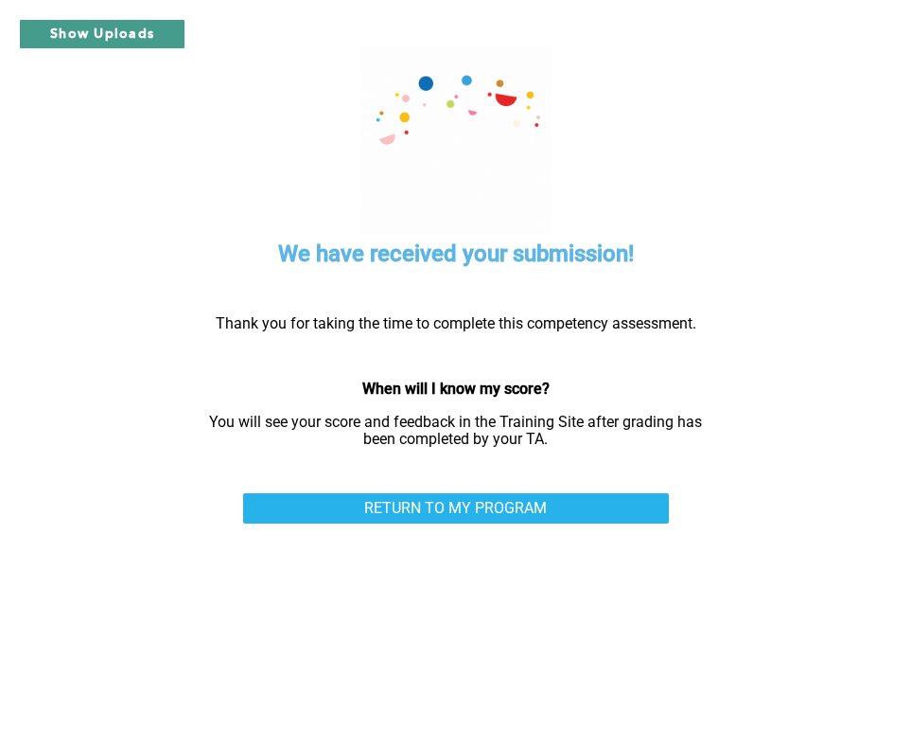
click at [120, 40] on button "Show Uploads" at bounding box center [102, 34] width 167 height 30
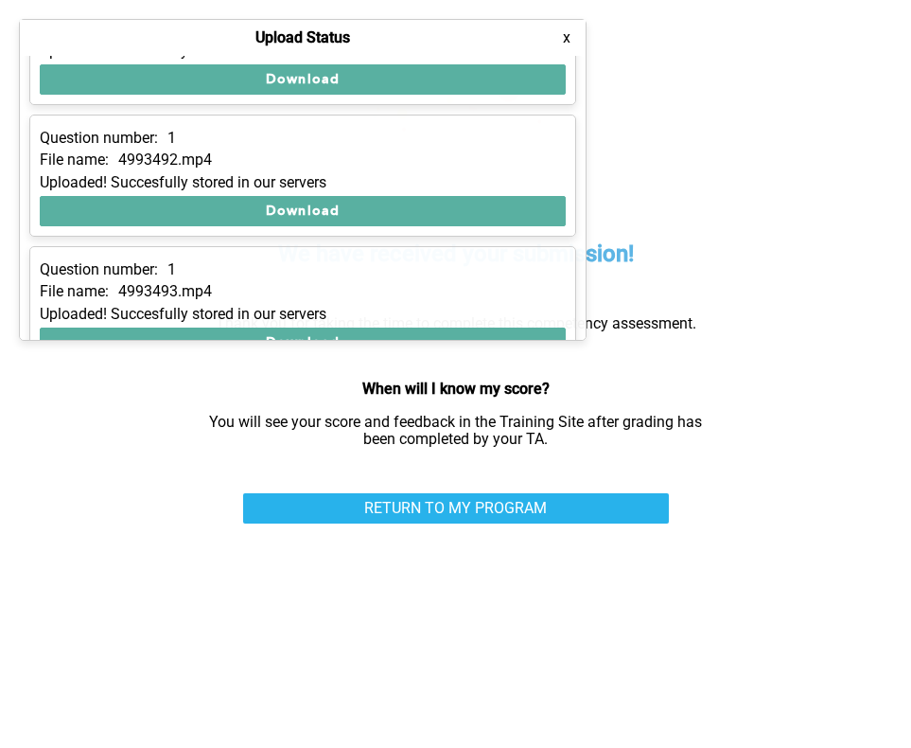
scroll to position [375, 0]
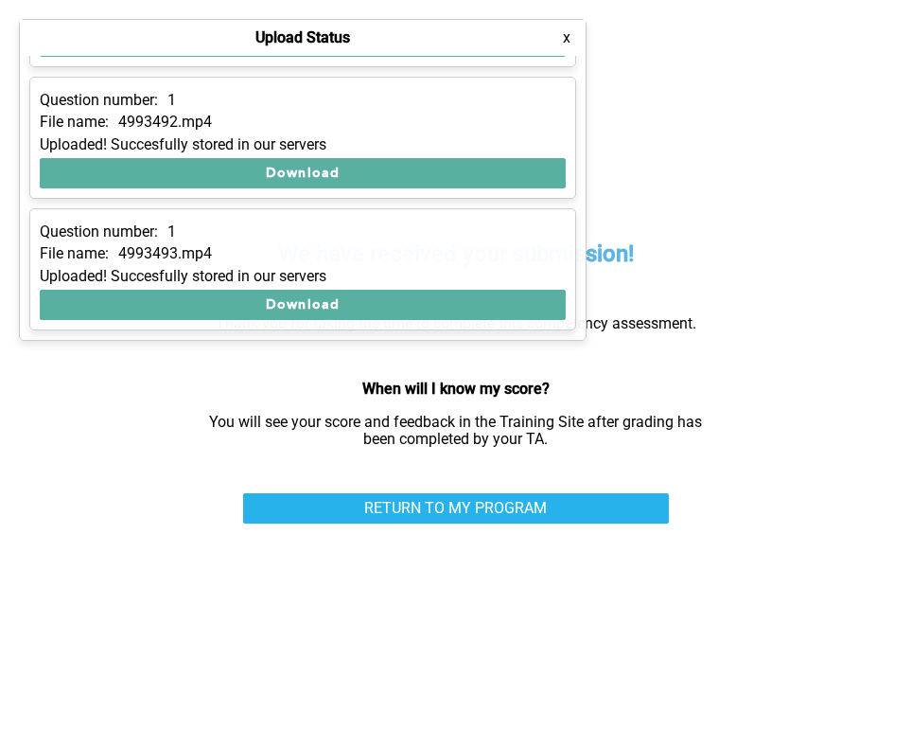
click at [564, 38] on button "x" at bounding box center [566, 37] width 19 height 19
